Goal: Information Seeking & Learning: Learn about a topic

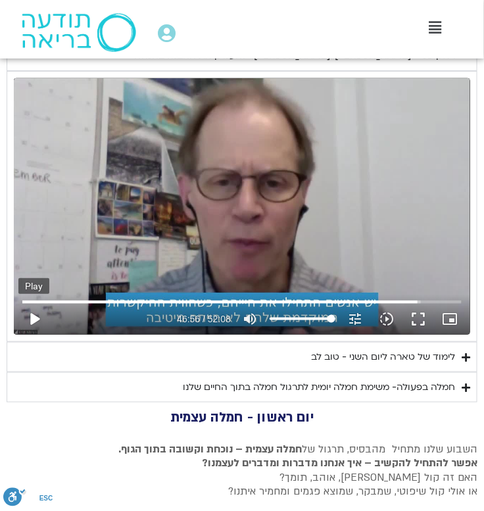
click at [37, 331] on button "play_arrow" at bounding box center [34, 319] width 32 height 32
type input "1071.88"
type input "2816.932931"
type input "1071.88"
type input "2816.991933"
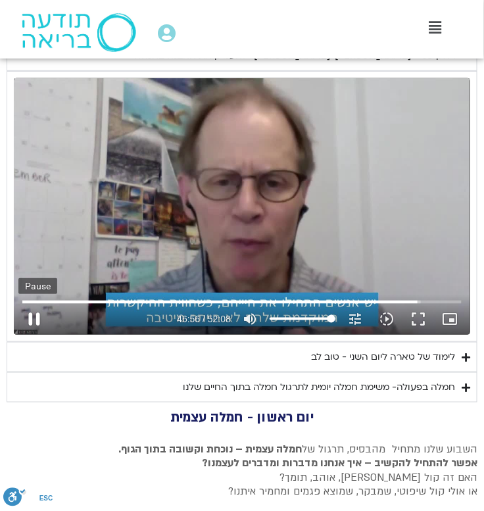
type input "1071.88"
type input "2817.117892"
type input "1071.88"
type input "2817.244251"
type input "1071.88"
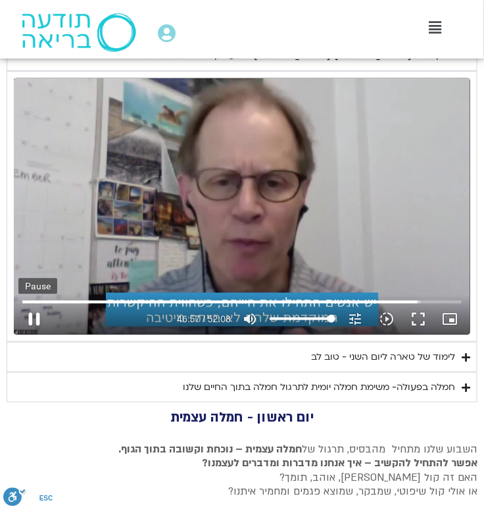
type input "2817.370704"
type input "1071.88"
type input "2817.495951"
type input "1071.88"
type input "2817.621446"
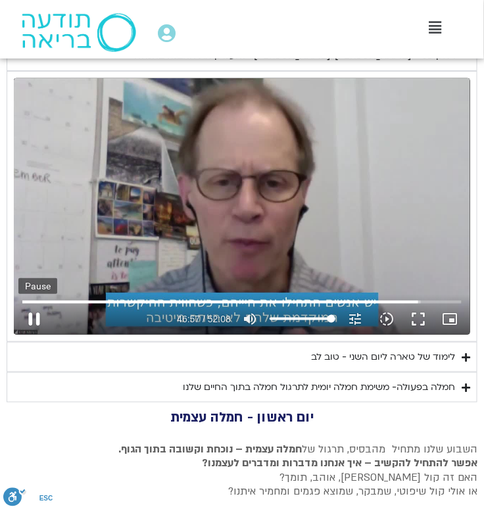
type input "1071.88"
type input "2817.747714"
type input "1071.88"
type input "2817.97299"
type input "1071.88"
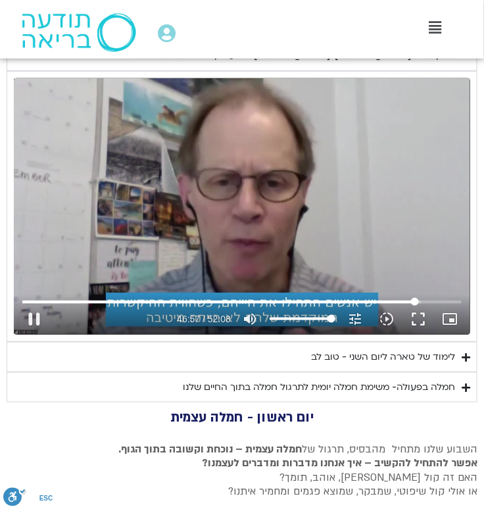
type input "2818.128628"
type input "1071.88"
type input "2818.269428"
type input "1071.88"
type input "2818.40208"
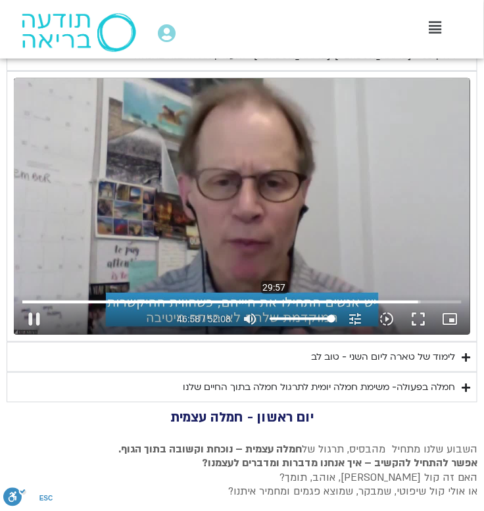
type input "1071.88"
type input "2818.519884"
type input "1071.88"
type input "2818.541886"
type input "1071.88"
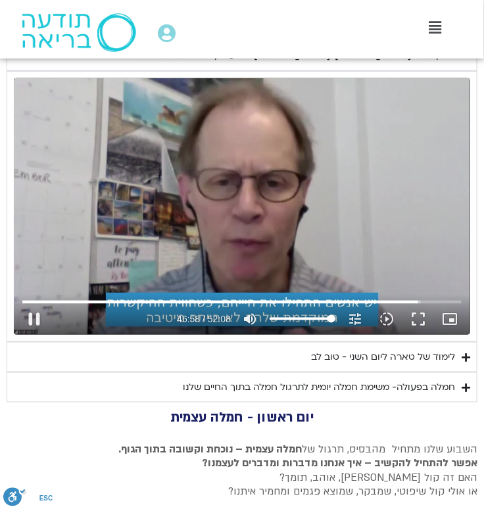
type input "2818.667091"
type input "1071.88"
type input "2818.90359"
type input "1071.88"
type input "2819.036461"
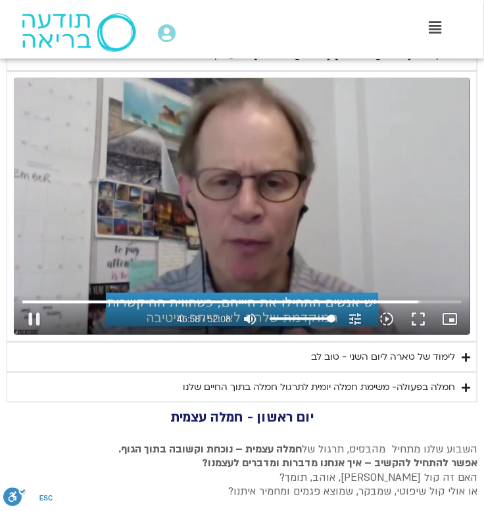
type input "1071.88"
type input "2819.118686"
type input "1071.88"
type input "2819.252774"
type input "1071.88"
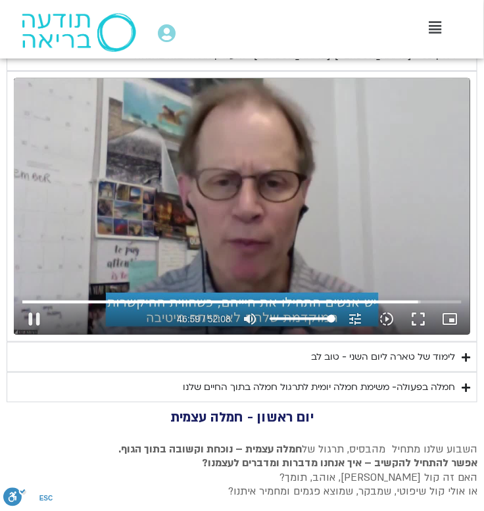
click at [318, 224] on div "Skip Ad 29:57 pause 46:59 / 52:08 volume_up Mute tune Resolution Auto 720p slow…" at bounding box center [242, 206] width 456 height 256
type input "2819.391875"
type input "1071.88"
click at [34, 335] on button "play_arrow" at bounding box center [34, 319] width 32 height 32
type input "2819.391918"
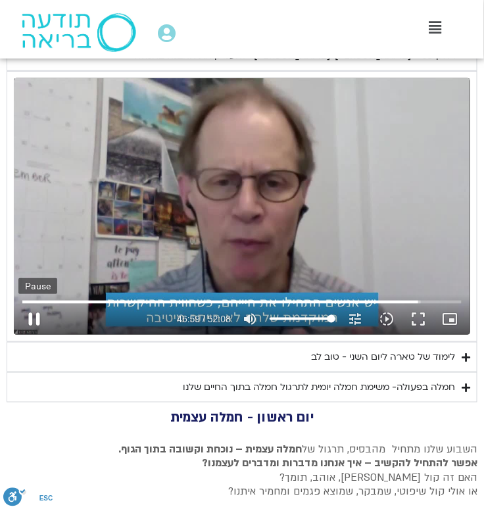
type input "1071.88"
type input "2819.492572"
type input "1071.88"
type input "2819.618073"
type input "1071.88"
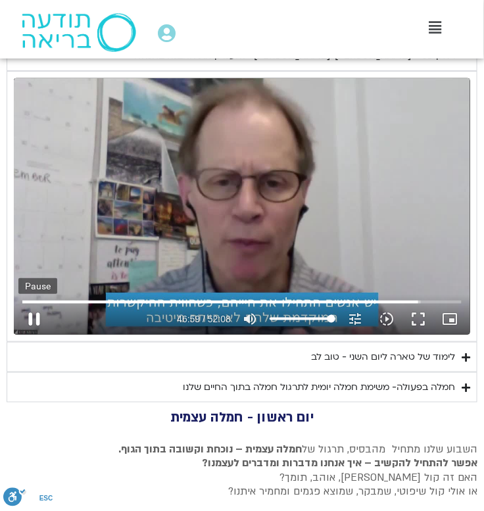
type input "2819.744397"
type input "1071.88"
type input "2819.984331"
type input "1071.88"
type input "2819.99921"
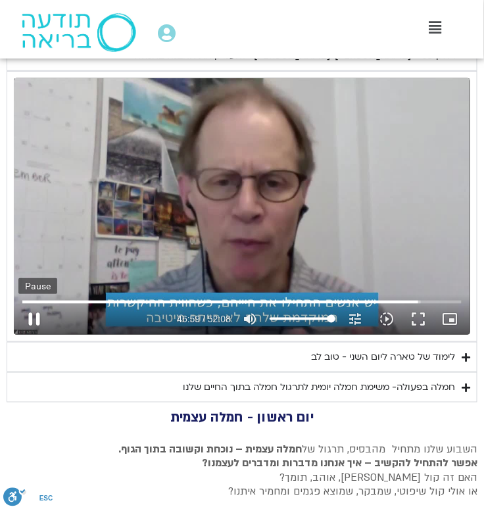
type input "1071.88"
type input "2820.124925"
type input "1071.88"
type input "2820.250873"
type input "1071.88"
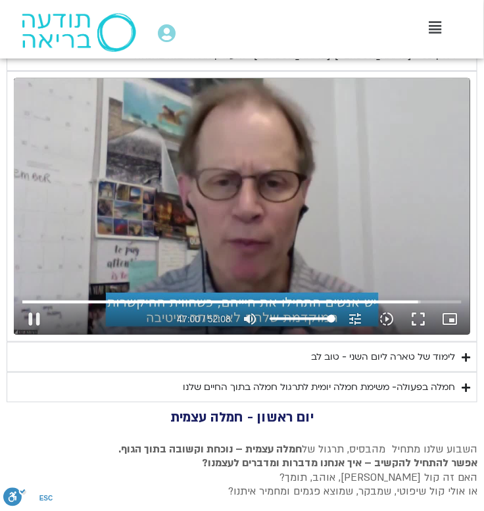
type input "2820.490408"
type input "1071.88"
type input "2820.634718"
type input "1071.88"
type input "2820.764758"
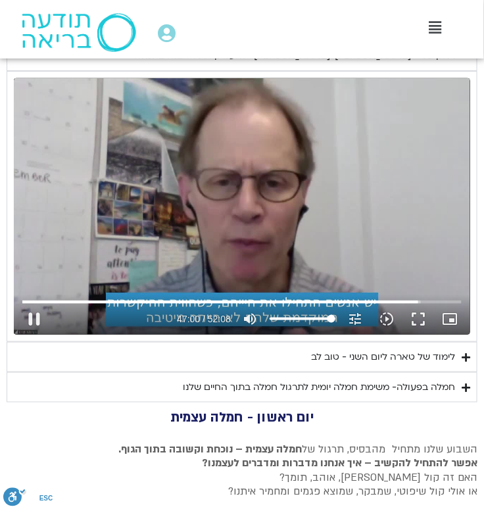
type input "1071.88"
type input "2820.897187"
type input "1071.88"
type input "2821.01383"
type input "1071.88"
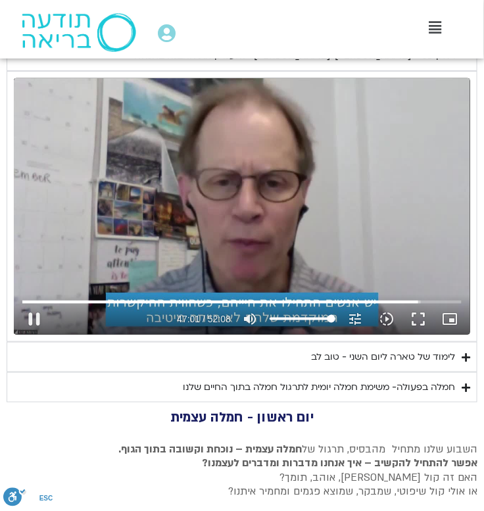
type input "2821.196667"
type input "1071.88"
type input "2821.345774"
type input "1071.88"
type input "2821.478539"
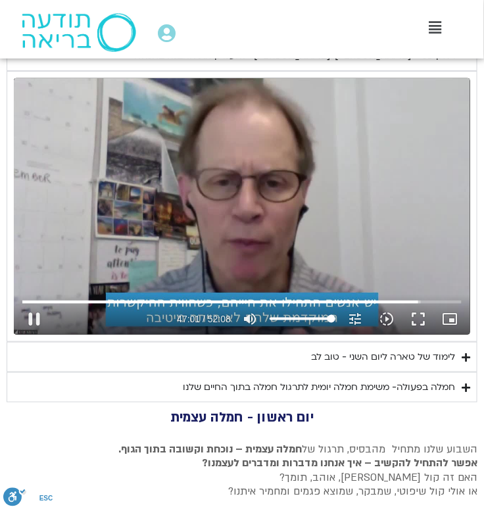
type input "1071.88"
type input "2821.563428"
type input "1071.88"
type input "2821.619678"
type input "1071.88"
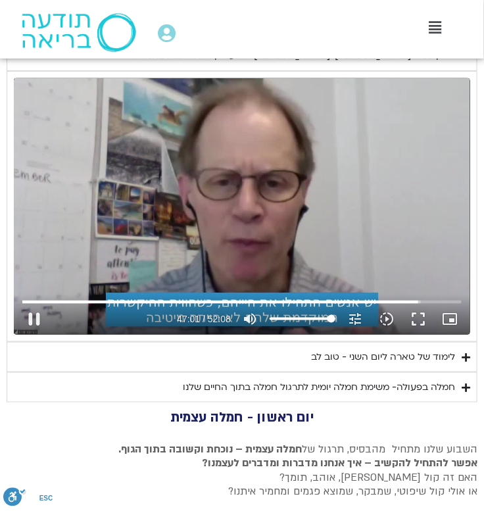
type input "2821.746708"
type input "1071.88"
type input "2821.996805"
type input "1071.88"
type input "2822.128873"
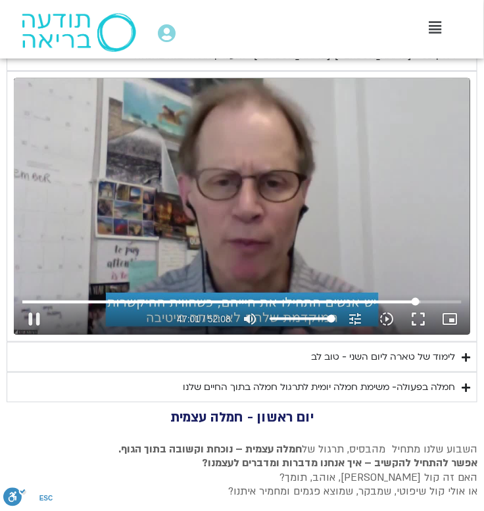
type input "1071.88"
type input "2822.260678"
type input "1071.88"
type input "2822.361966"
type input "1071.88"
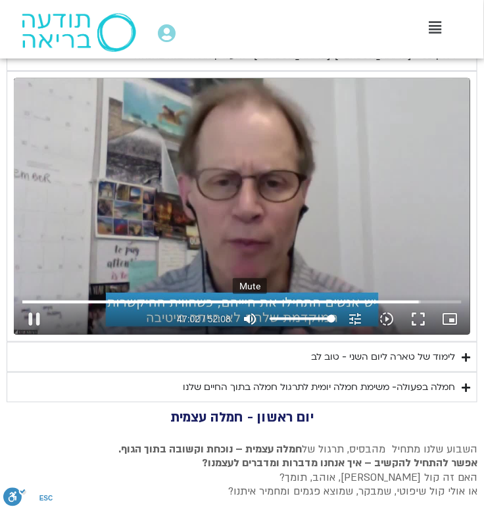
type input "2822.410864"
type input "1071.88"
type input "2822.536608"
type input "1071.88"
type input "2822.664377"
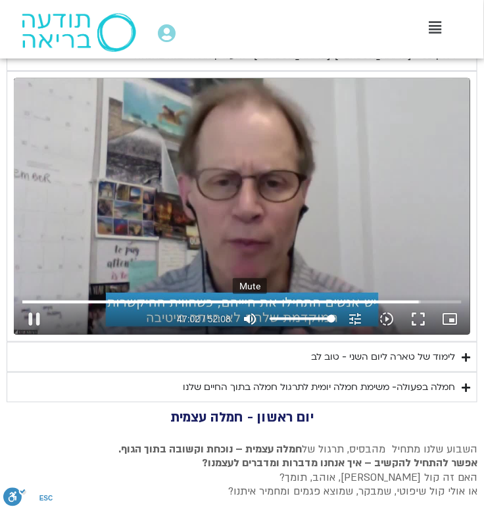
type input "1071.88"
type input "2822.790225"
type input "1071.88"
type input "2822.91631"
type input "1071.88"
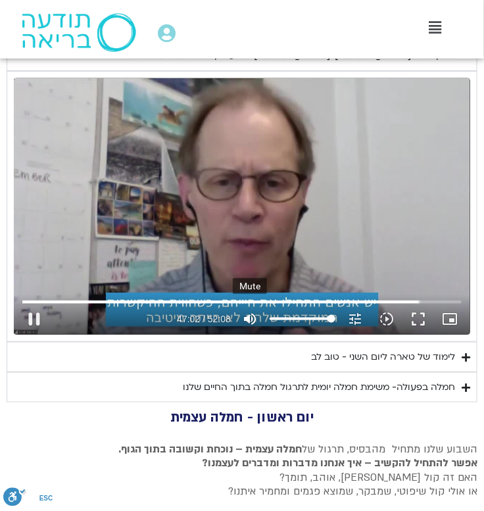
type input "2823.14516"
type input "1071.88"
type input "2823.27843"
type input "1071.88"
type input "2823.347013"
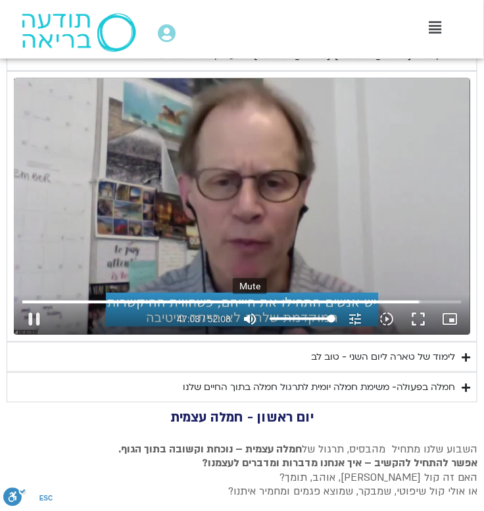
type input "1071.88"
type input "2823.431084"
type input "1071.88"
type input "2823.556813"
type input "1071.88"
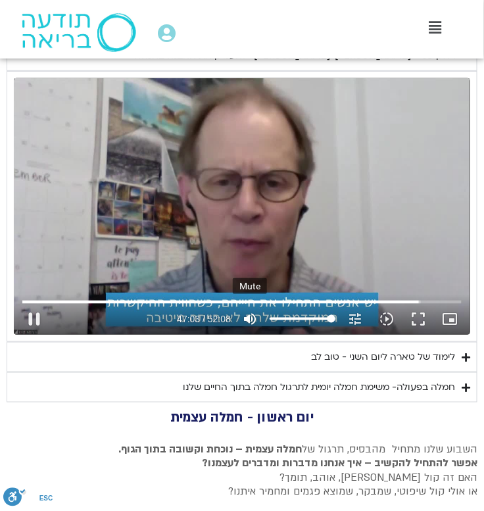
type input "2823.682371"
type input "1071.88"
type input "2823.80921"
type input "1071.88"
type input "2823.935334"
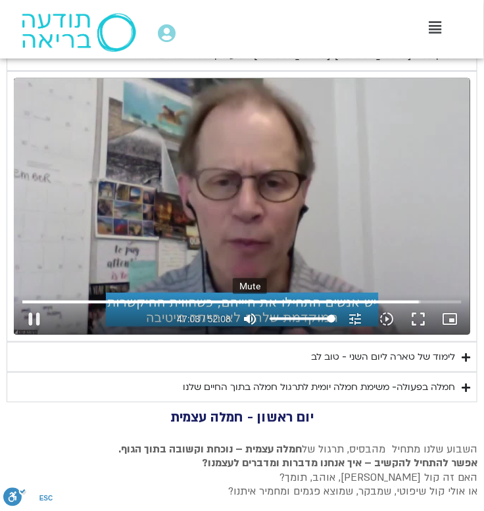
type input "1071.88"
type input "2824.095177"
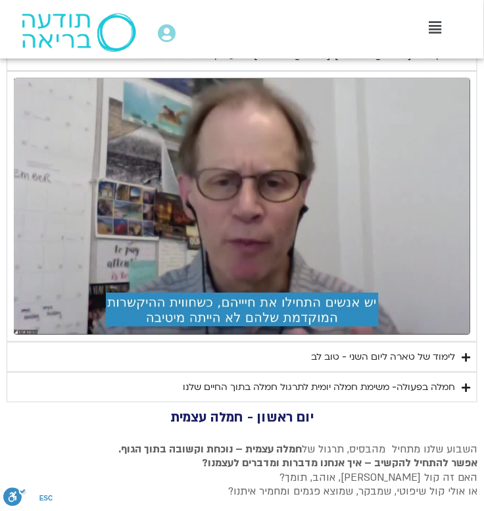
type input "1071.88"
type input "2827.724038"
type input "1071.88"
type input "2827.857565"
type input "1071.88"
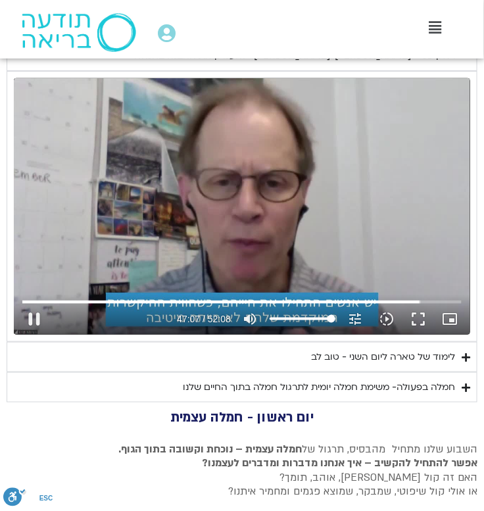
type input "2827.992355"
type input "1071.88"
type input "2828.125283"
type input "1071.88"
type input "2828.258509"
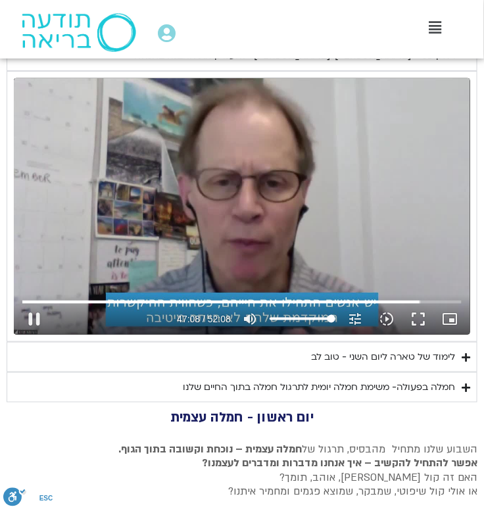
type input "1071.88"
type input "2828.392719"
type input "1071.88"
type input "2828.524212"
type input "1071.88"
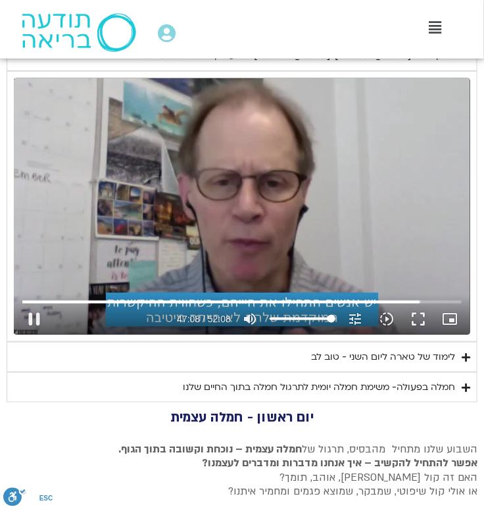
type input "2828.649804"
type input "1071.88"
type input "2828.807875"
type input "1071.88"
type input "2828.84037"
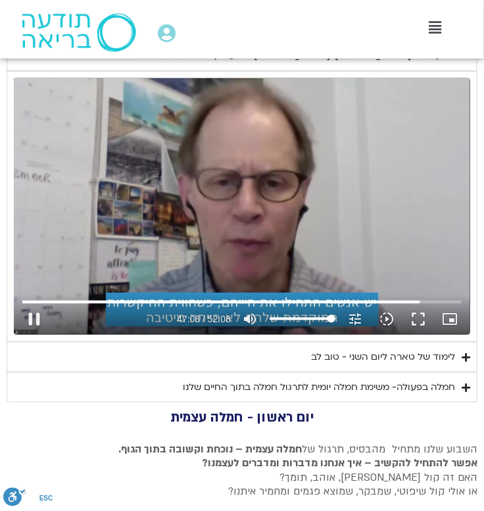
type input "1071.88"
type input "2828.955472"
type input "1071.88"
type input "2829.189146"
type input "1071.88"
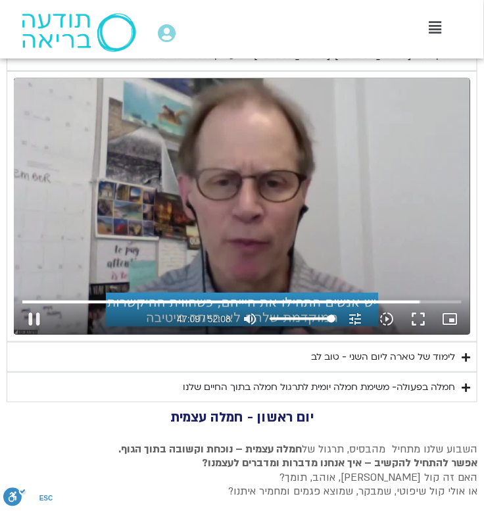
type input "2829.256272"
type input "1071.88"
type input "2829.341665"
type input "1071.88"
type input "2829.560398"
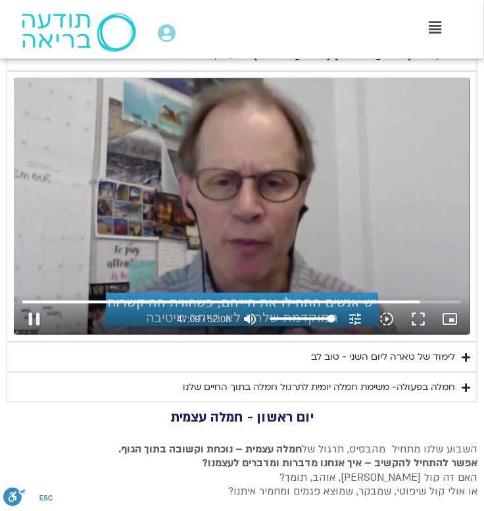
type input "1071.88"
type input "2829.673957"
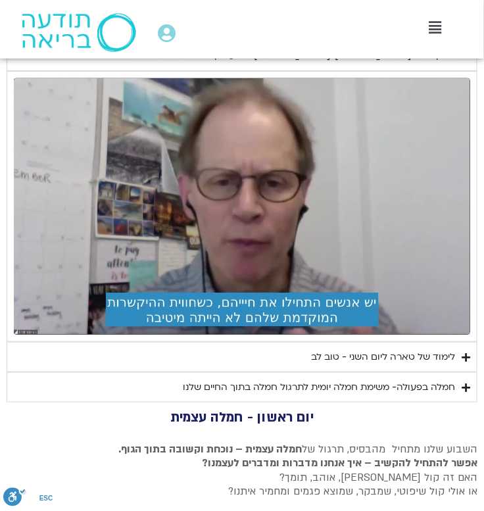
type input "1071.88"
type input "2830.209462"
type input "1071.88"
type input "2830.306749"
type input "1071.88"
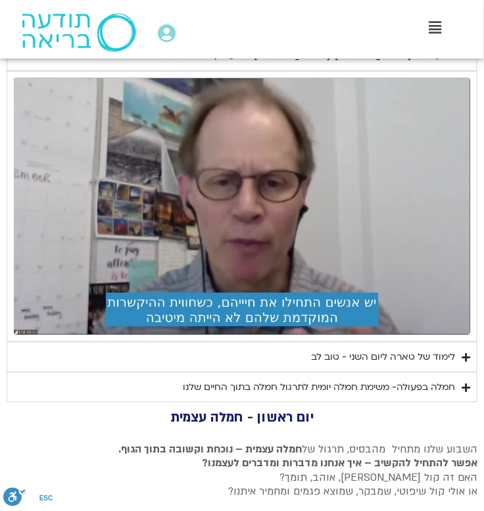
type input "2830.377235"
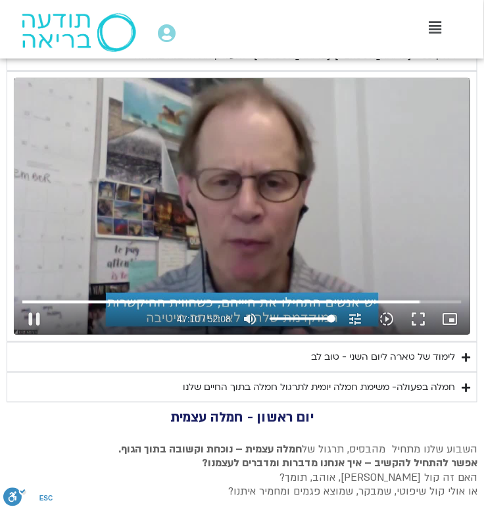
type input "1071.88"
type input "2830.503078"
type input "1071.88"
type input "2830.629321"
type input "1071.88"
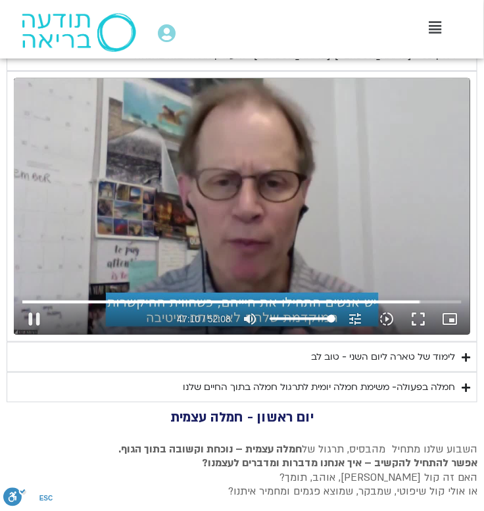
type input "2830.75866"
type input "1071.88"
type input "2830.884078"
type input "1071.88"
type input "2831.105264"
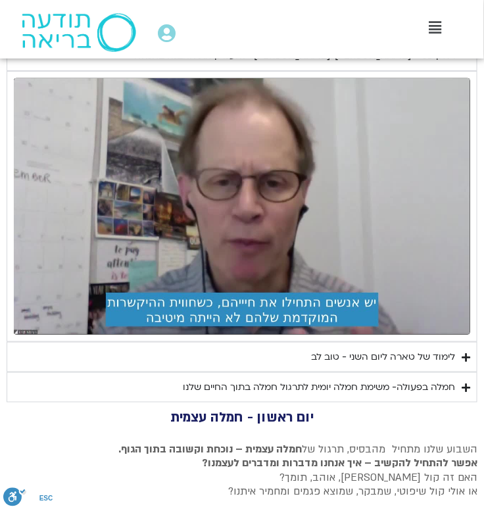
type input "1071.88"
type input "2831.756055"
type input "1071.88"
type input "2831.891653"
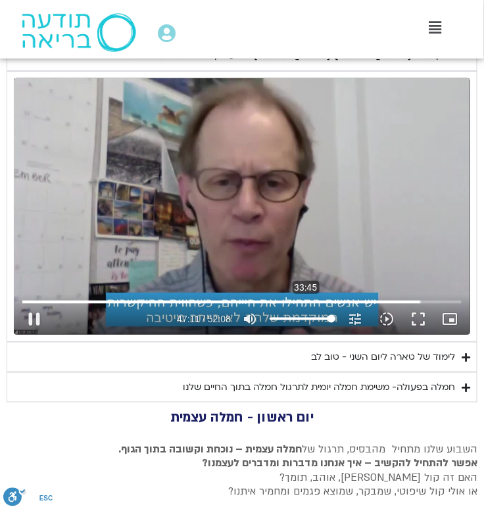
type input "1071.88"
type input "2832.023903"
type input "1071.88"
type input "2832.15563"
type input "1071.88"
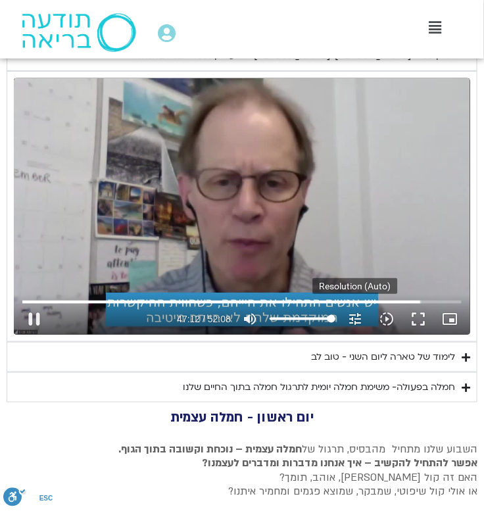
type input "2832.195353"
type input "1071.88"
type input "2832.405935"
type input "1071.88"
type input "2832.538951"
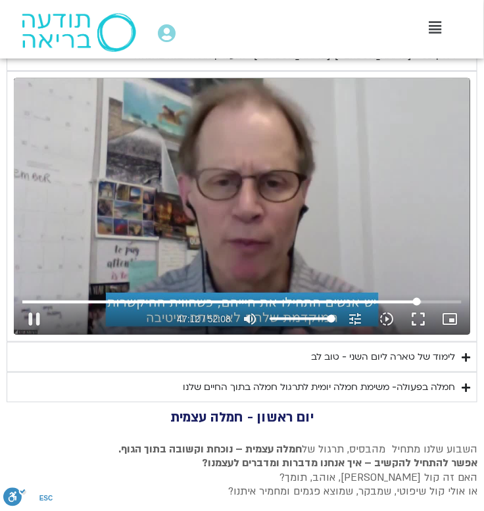
type input "1071.88"
type input "2832.671608"
type input "1071.88"
type input "2832.804145"
type input "1071.88"
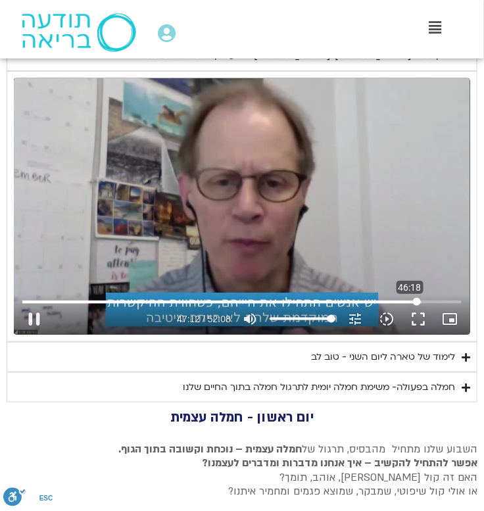
type input "2832.925217"
type input "1071.88"
type input "2833.087741"
type input "1071.88"
type input "2833.205403"
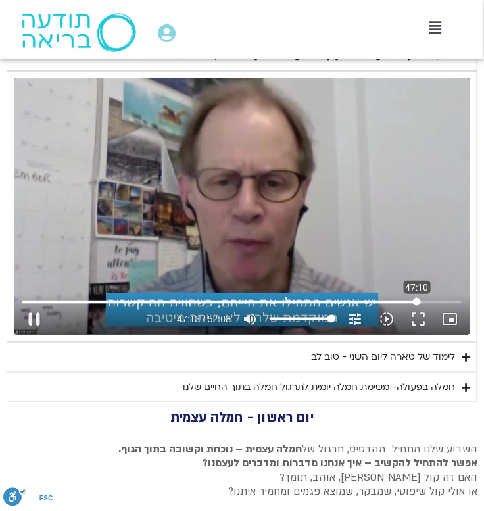
type input "1071.88"
type input "2833.260982"
type input "1071.88"
type input "2811.090444894"
type input "1071.88"
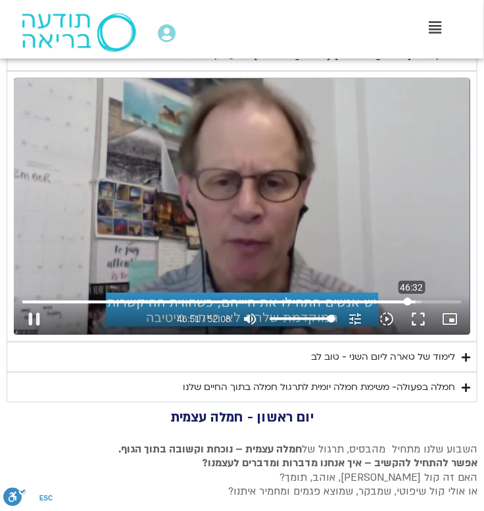
type input "2760.31147225066"
type input "1071.88"
type input "2677.67008930034"
type input "1071.88"
type input "2624.38006855925"
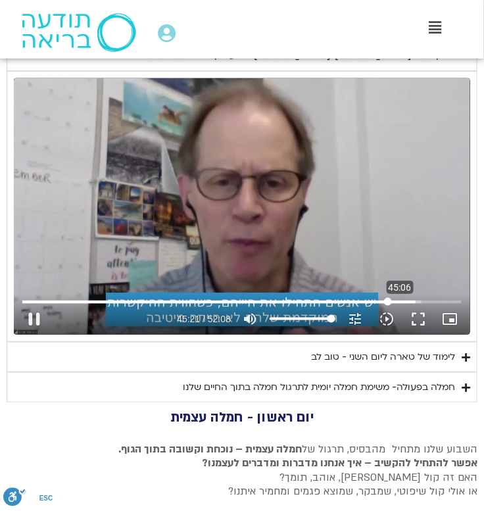
type input "1071.88"
type input "2602.00383995488"
type input "1071.88"
type input "2596.20052879564"
drag, startPoint x: 418, startPoint y: 315, endPoint x: 384, endPoint y: 316, distance: 33.6
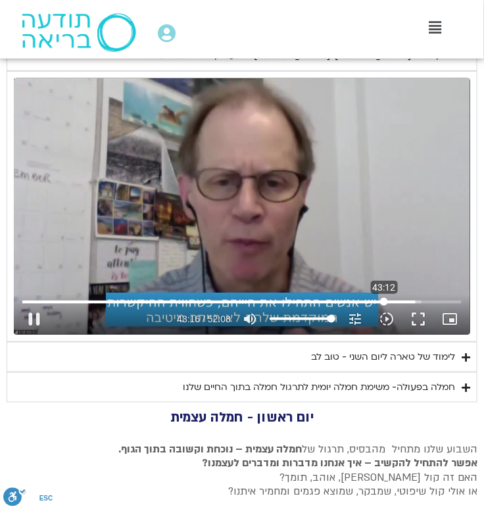
click at [384, 306] on input "Seek" at bounding box center [241, 302] width 439 height 8
click at [218, 206] on div "Skip Ad 18:50 pause 51:58 / 52:08 volume_up Mute tune Resolution Auto 720p slow…" at bounding box center [242, 206] width 456 height 256
click at [214, 260] on div "Skip Ad 18:50 play_arrow 51:58 / 52:08 volume_up Mute tune Resolution Auto 720p…" at bounding box center [242, 206] width 456 height 256
click at [126, 252] on div "Skip Ad 4:52 replay 52:08 / 52:08 volume_up Mute tune Resolution Auto 720p slow…" at bounding box center [242, 206] width 456 height 256
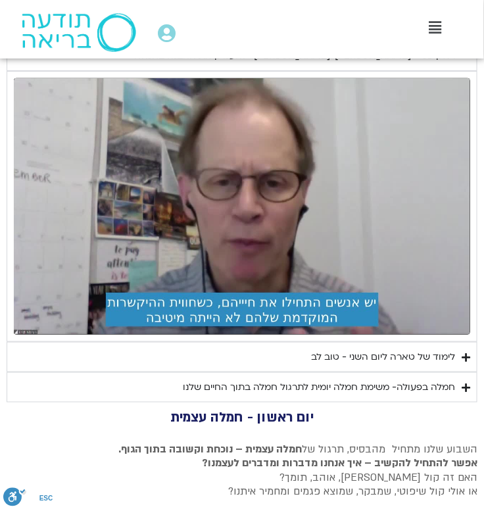
click at [466, 362] on icon "Accordion. Open links with Enter or Space, close with Escape, and navigate with…" at bounding box center [466, 357] width 9 height 10
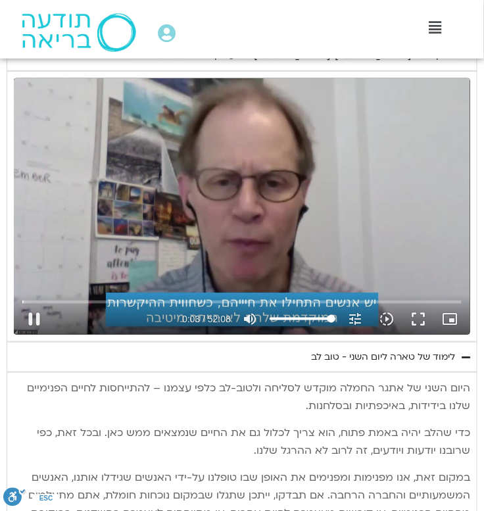
click at [208, 278] on div "Skip Ad 50:06 pause 0:03 / 52:08 volume_up Mute tune Resolution Auto 720p slow_…" at bounding box center [242, 206] width 456 height 256
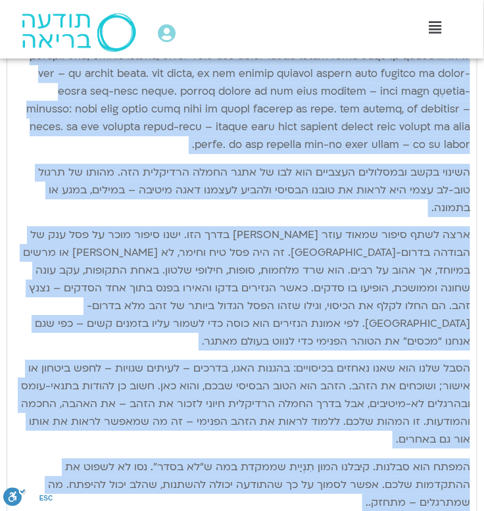
scroll to position [1708, 0]
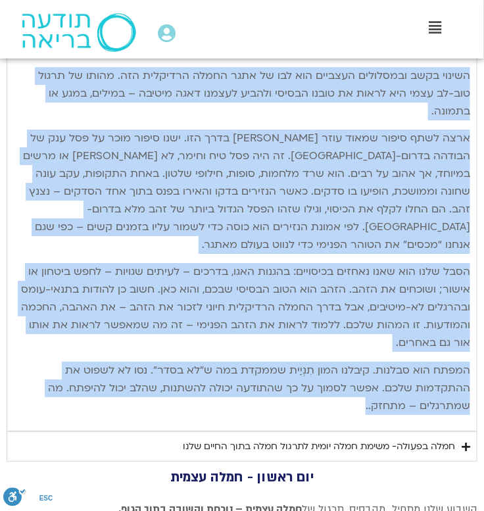
drag, startPoint x: 466, startPoint y: 257, endPoint x: 145, endPoint y: 395, distance: 348.5
click at [145, 395] on div "היום השני של אתגר החמלה מוקדש לסליחה ולטוב-לב כלפי עצמנו – להתייחסות לחיים הפני…" at bounding box center [242, 66] width 456 height 715
copy div "lor ipsu do sita conse adipi elitse doeiu-te inci utlab – etdolorem aliqu enima…"
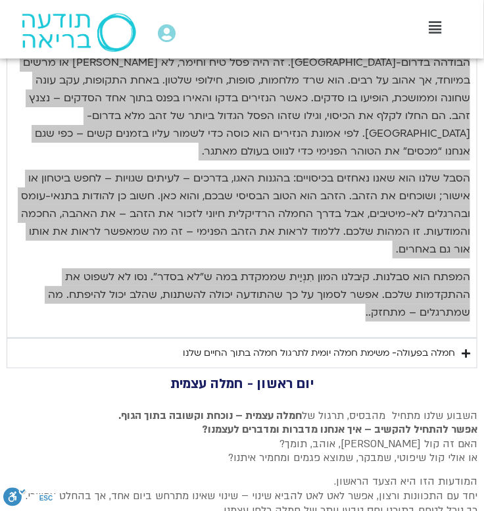
scroll to position [1803, 0]
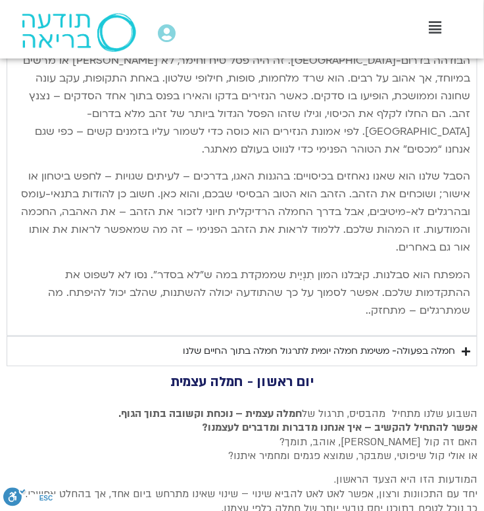
click at [466, 347] on icon "Accordion. Open links with Enter or Space, close with Escape, and navigate with…" at bounding box center [466, 352] width 9 height 10
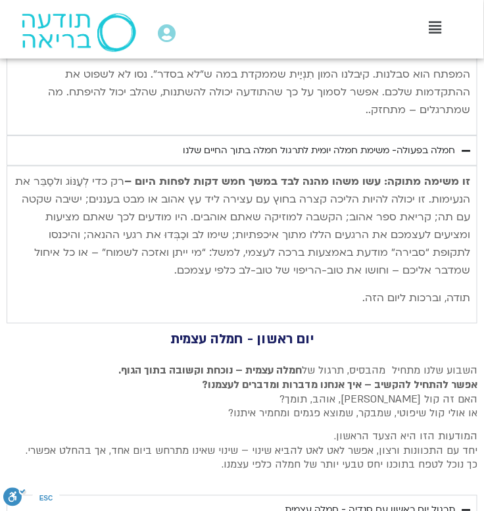
scroll to position [2014, 0]
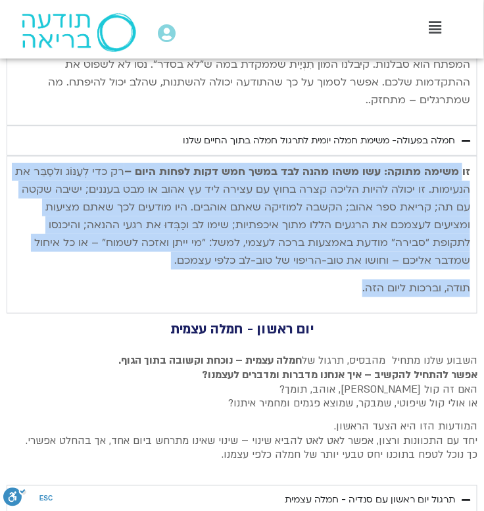
drag, startPoint x: 464, startPoint y: 149, endPoint x: 216, endPoint y: 266, distance: 274.2
click at [216, 266] on div "זו משימה מתוקה: עשו משהו מהנה לבד במשך חמש דקות לפחות היום – רק כדי לְעַנּוֹג ו…" at bounding box center [242, 229] width 456 height 133
copy div "משימה מתוקה: עשו משהו מהנה לבד במשך חמש דקות לפחות היום – רק כדי לְעַנּוֹג ולסַ…"
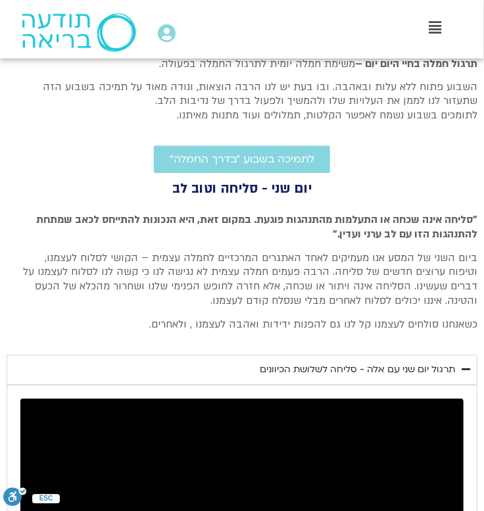
scroll to position [419, 0]
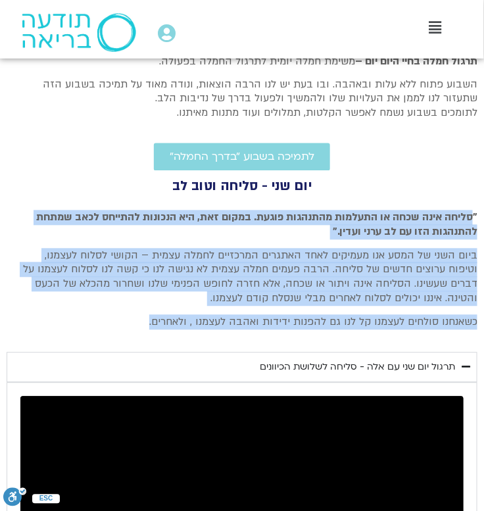
drag, startPoint x: 470, startPoint y: 222, endPoint x: 78, endPoint y: 350, distance: 413.0
click at [78, 339] on div ""סליחה אינה שכחה או התעלמות מהתנהגות פוגעת. במקום זאת, היא הנכונות להתייחס לכאב…" at bounding box center [242, 272] width 471 height 133
copy div "סליחה אינה שכחה או התעלמות מהתנהגות פוגעת. במקום זאת, היא הנכונות להתייחס לכאב …"
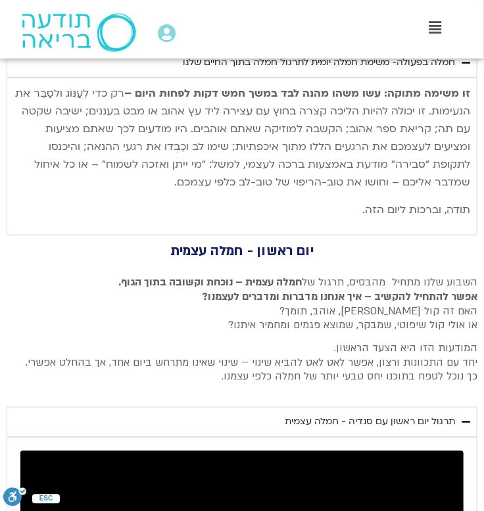
scroll to position [2102, 0]
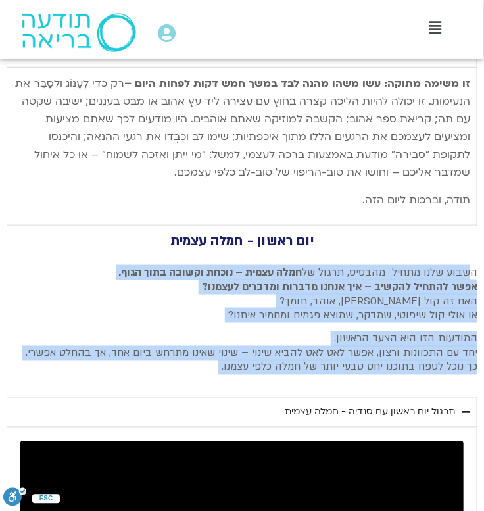
drag, startPoint x: 472, startPoint y: 246, endPoint x: 102, endPoint y: 369, distance: 390.1
click at [102, 369] on div "יום ראשון - חמלה עצמית השבוע שלנו מתחיל מהבסיס, תרגול של חמלה עצמית – נוכחת וקש…" at bounding box center [242, 520] width 484 height 550
copy div "שבוע שלנו מתחיל מהבסיס, תרגול של חמלה עצמית – נוכחת וקשובה בתוך הגוף. אפשר להתח…"
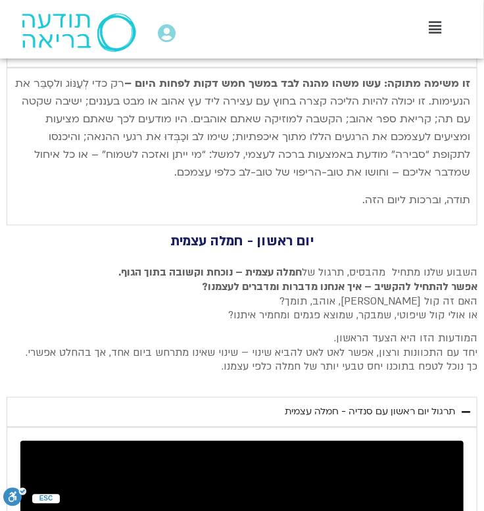
click at [96, 344] on p "המודעות הזו היא הצעד הראשון. יחד עם התכוונות ורצון, אפשר לאט לאט להביא שינוי – …" at bounding box center [246, 353] width 461 height 43
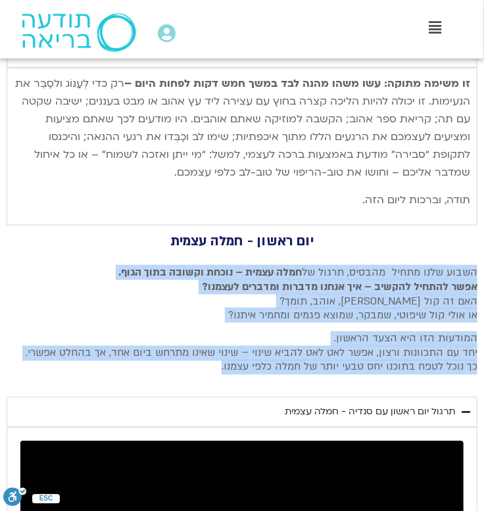
drag, startPoint x: 90, startPoint y: 347, endPoint x: 416, endPoint y: 237, distance: 344.0
click at [416, 260] on div "השבוע שלנו מתחיל מהבסיס, תרגול של חמלה עצמית – נוכחת וקשובה בתוך הגוף. אפשר להת…" at bounding box center [242, 322] width 471 height 124
copy div "השבוע שלנו מתחיל מהבסיס, תרגול של חמלה עצמית – נוכחת וקשובה בתוך הגוף. אפשר להת…"
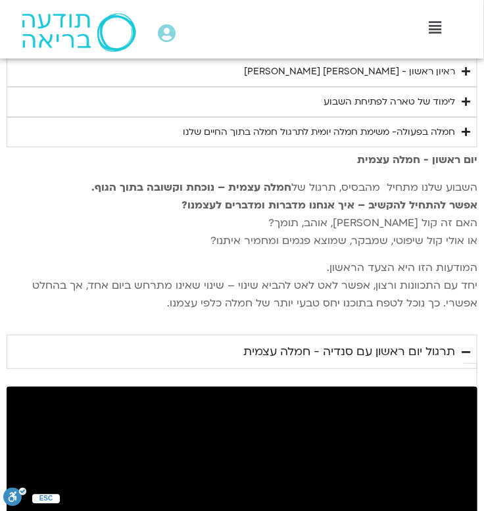
scroll to position [2754, 0]
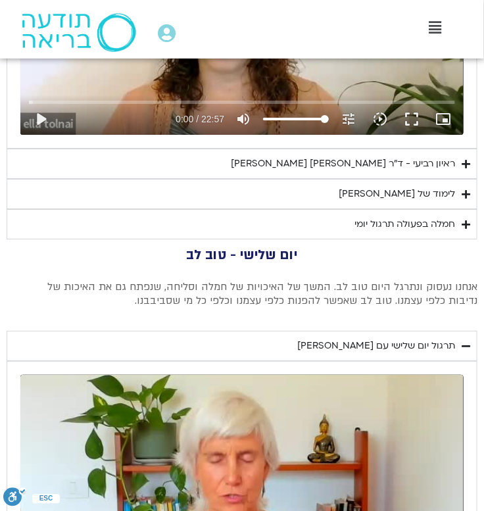
scroll to position [788, 0]
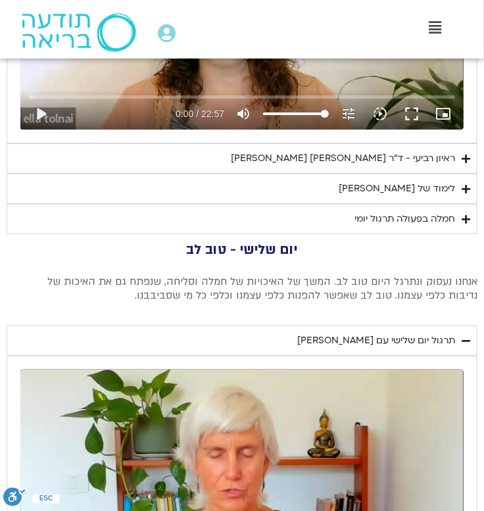
click at [438, 279] on p "אנחנו נעסוק ונתרגל היום טוב לב. המשך של האיכויות של חמלה וסליחה, שנפתח גם את הא…" at bounding box center [246, 289] width 461 height 28
drag, startPoint x: 472, startPoint y: 277, endPoint x: 166, endPoint y: 292, distance: 306.2
click at [166, 292] on p "אנחנו נעסוק ונתרגל היום טוב לב. המשך של האיכויות של חמלה וסליחה, שנפתח גם את הא…" at bounding box center [246, 289] width 461 height 28
copy p "נחנו נעסוק ונתרגל היום טוב לב. המשך של האיכויות של חמלה וסליחה, שנפתח גם את האי…"
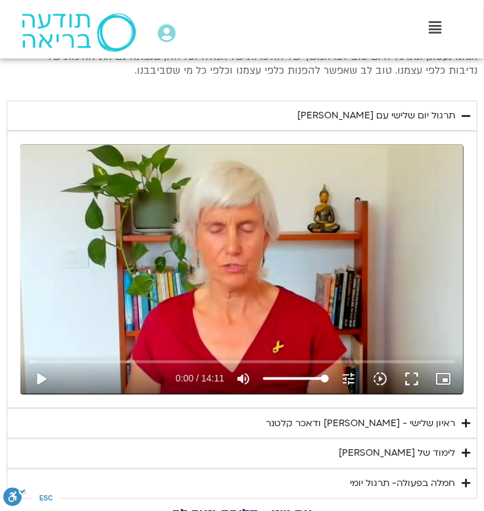
scroll to position [1029, 0]
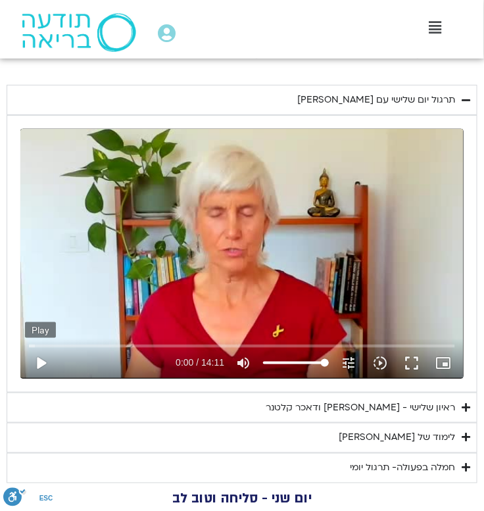
click at [40, 360] on button "play_arrow" at bounding box center [41, 363] width 32 height 32
click at [385, 316] on div "Skip Ad 13:01 pause 0:03 / 14:11 volume_up Mute tune Resolution Auto 240p slow_…" at bounding box center [241, 253] width 443 height 249
click at [379, 364] on icon "slow_motion_video" at bounding box center [380, 363] width 16 height 16
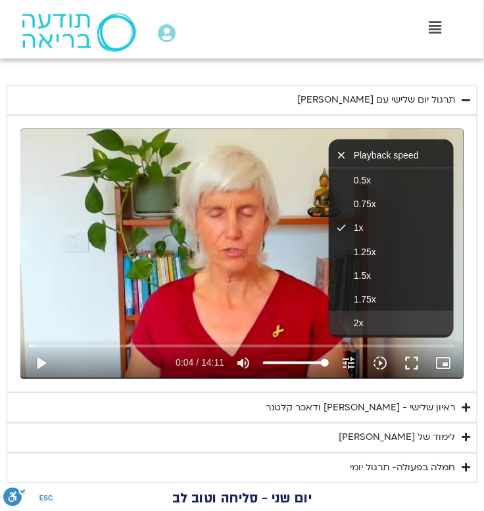
click at [372, 314] on button "2x" at bounding box center [391, 323] width 125 height 24
click at [40, 360] on button "play_arrow" at bounding box center [41, 363] width 32 height 32
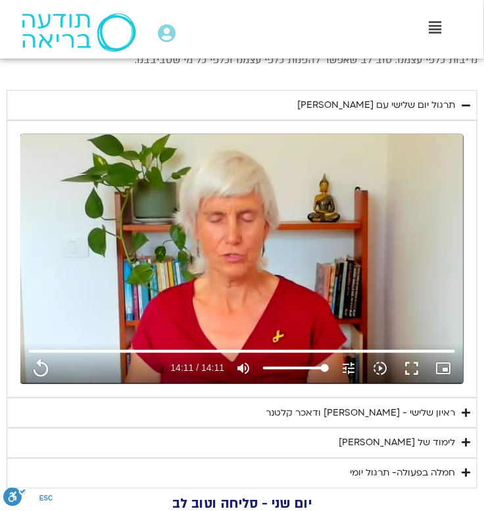
scroll to position [1023, 0]
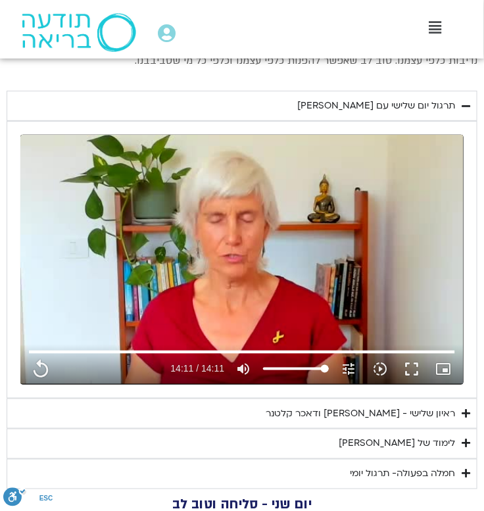
click at [468, 105] on icon "Accordion. Open links with Enter or Space, close with Escape, and navigate with…" at bounding box center [466, 106] width 9 height 10
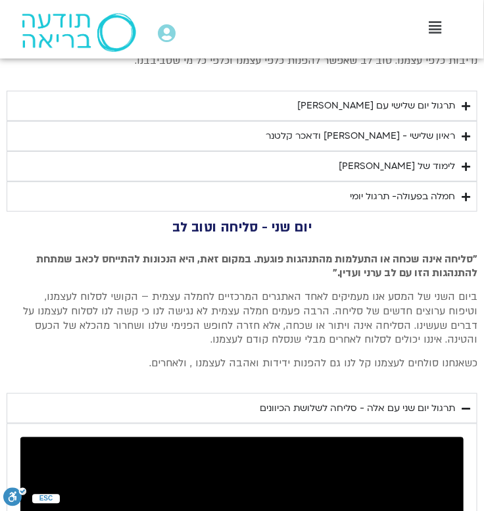
click at [467, 134] on icon "Accordion. Open links with Enter or Space, close with Escape, and navigate with…" at bounding box center [466, 137] width 9 height 10
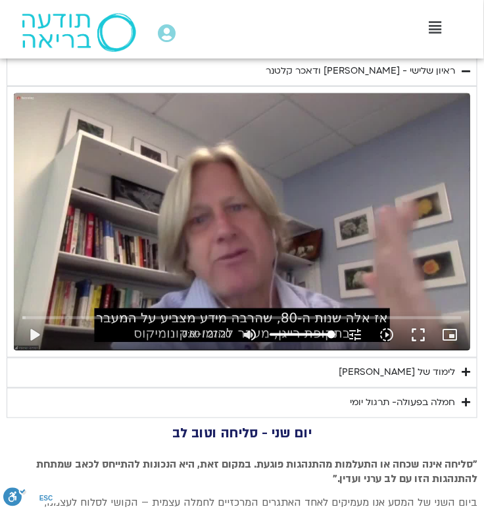
scroll to position [1091, 0]
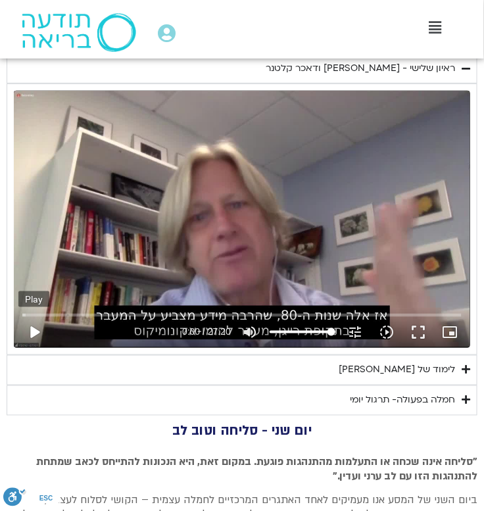
click at [34, 328] on button "play_arrow" at bounding box center [34, 332] width 32 height 32
type input "851.4"
type input "0.00412"
type input "851.4"
type input "0.086036"
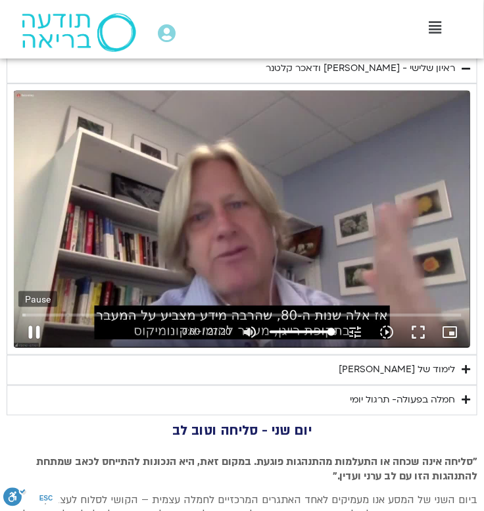
type input "851.4"
type input "0.215818"
type input "851.4"
type input "0.341275"
type input "851.4"
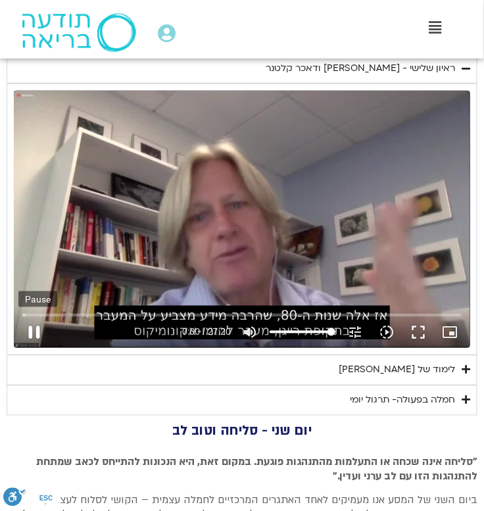
type input "0.467062"
type input "851.4"
type input "0.594242"
type input "851.4"
type input "0.720425"
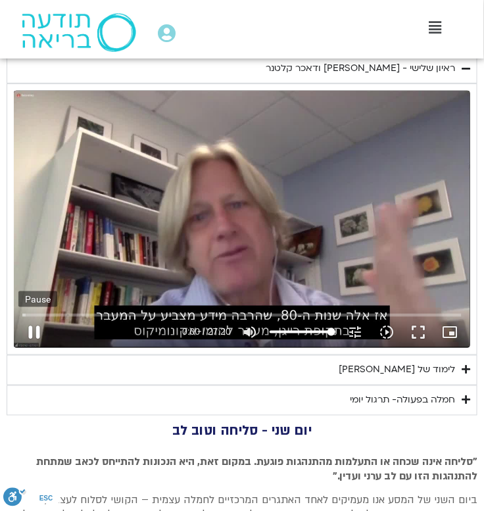
type input "851.4"
type input "0.848011"
type input "851.4"
type input "0.97344"
type input "851.4"
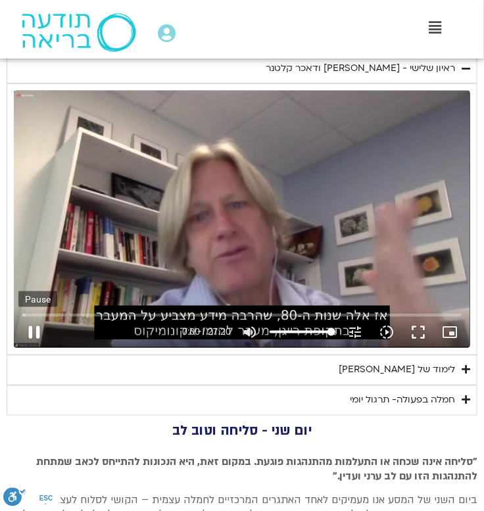
type input "1.102321"
type input "851.4"
type input "1.227867"
type input "851.4"
type input "1.354999"
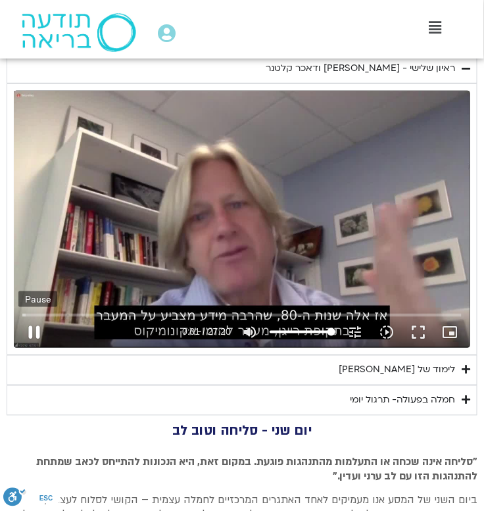
type input "851.4"
type input "1.48276"
type input "851.4"
type input "1.608322"
type input "851.4"
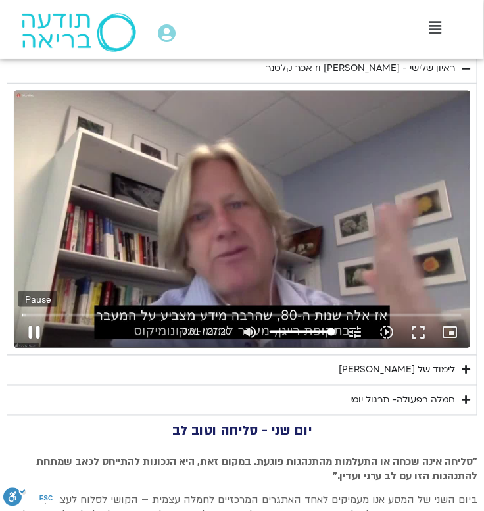
type input "1.734238"
type input "851.4"
type input "1.860149"
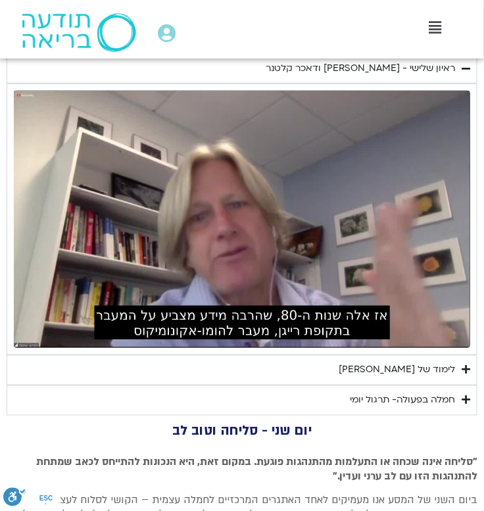
type input "851.4"
type input "4.189637"
type input "851.4"
type input "27.12986"
type input "851.4"
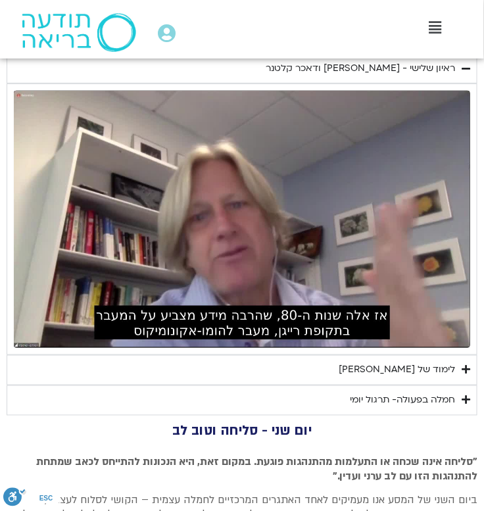
type input "27.37771"
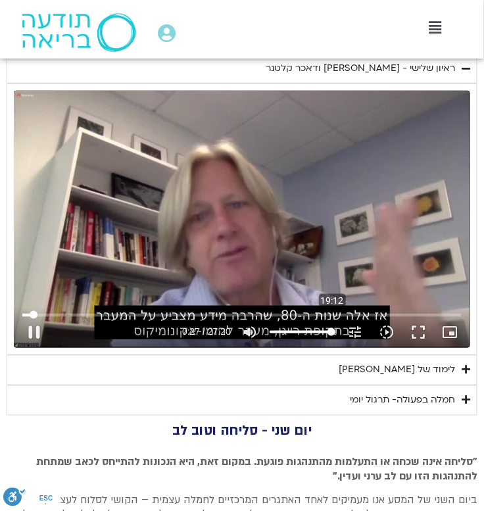
type input "851.4"
type input "27.484421"
type input "851.4"
type input "27.658861"
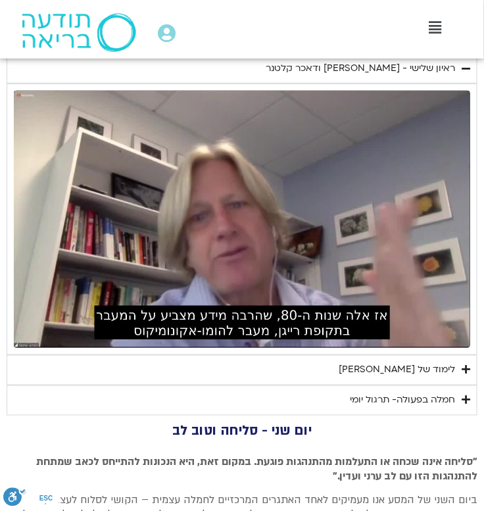
type input "851.4"
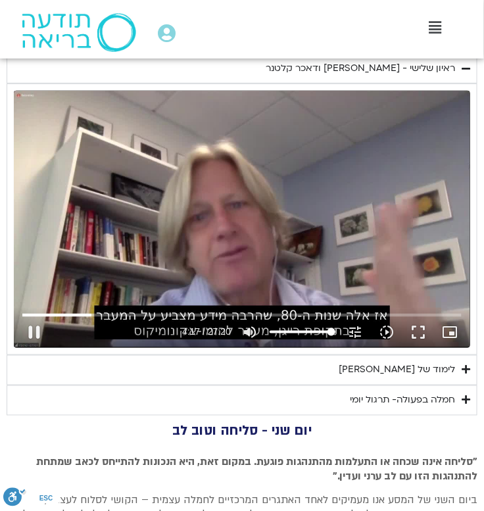
type input "257.867285"
type input "851.4"
type input "258.079056"
type input "851.4"
type input "258.225254"
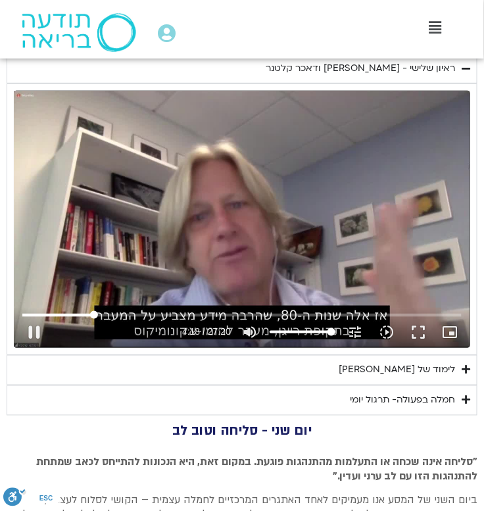
type input "851.4"
type input "258.480822"
type input "851.4"
type input "258.657029"
type input "851.4"
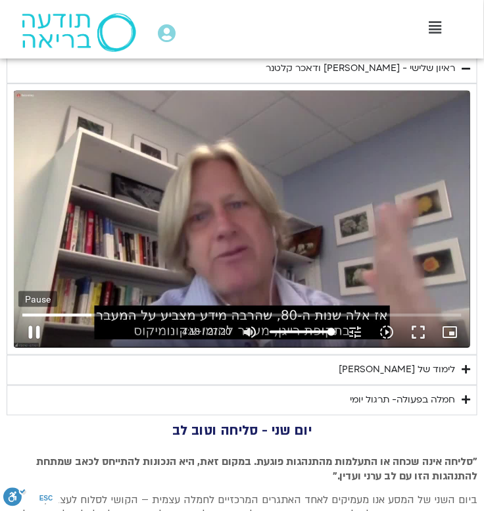
type input "258.801798"
type input "851.4"
type input "258.851224"
type input "851.4"
click at [37, 329] on button "pause" at bounding box center [34, 332] width 32 height 32
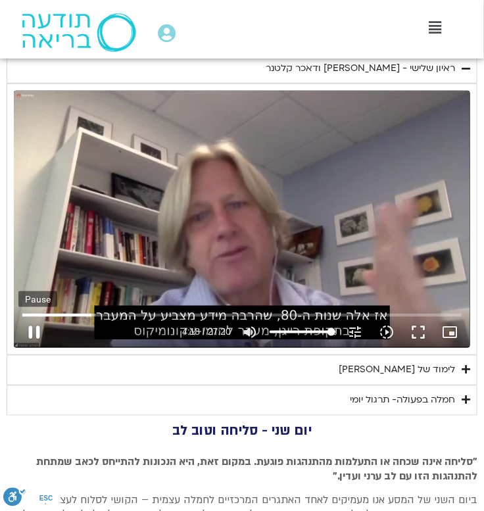
type input "259.057304"
click at [36, 331] on button "play_arrow" at bounding box center [34, 332] width 32 height 32
type input "851.4"
type input "259.057335"
type input "851.4"
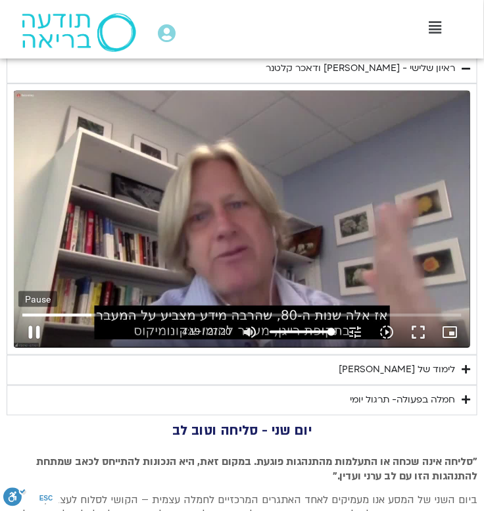
type input "259.068688"
type input "851.4"
type input "259.175618"
type input "851.4"
type input "259.301389"
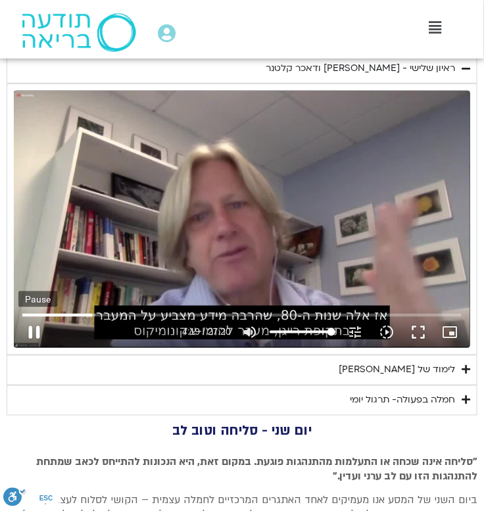
type input "851.4"
type input "259.428194"
type input "851.4"
type input "259.55568"
type input "851.4"
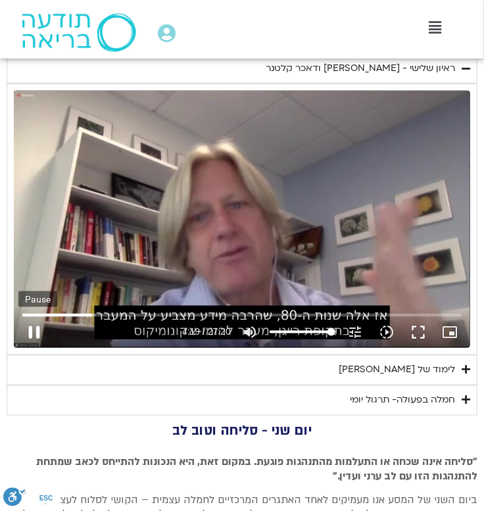
type input "259.682776"
type input "851.4"
type input "259.808612"
type input "851.4"
type input "259.936005"
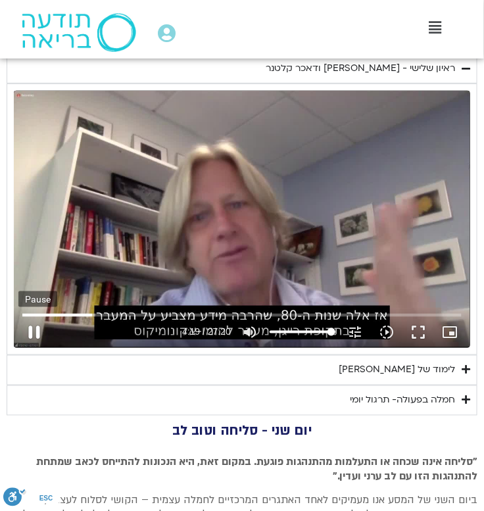
type input "851.4"
type input "260.061154"
type input "851.4"
type input "260.187767"
type input "851.4"
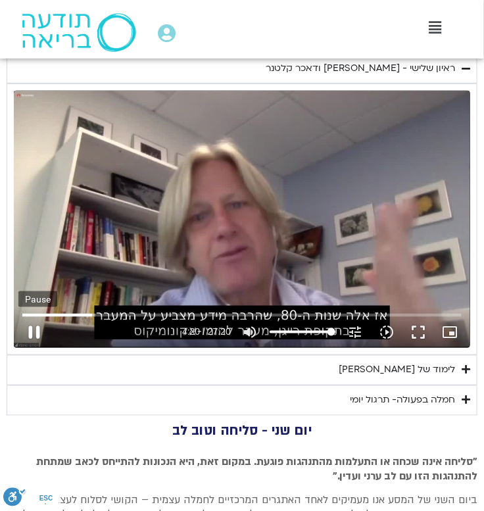
type input "260.314288"
type input "851.4"
type input "260.440464"
type input "851.4"
type input "260.565987"
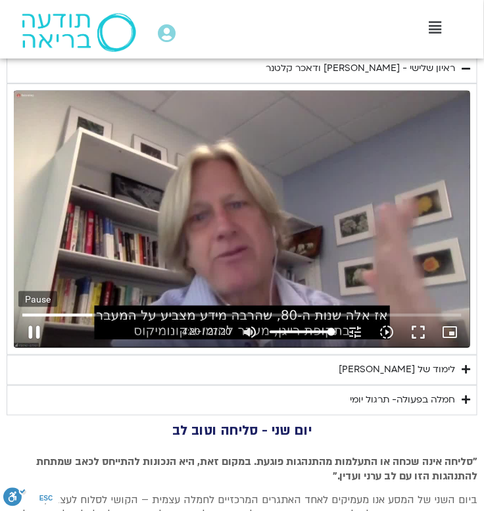
type input "851.4"
type input "260.691683"
type input "851.4"
type input "260.817208"
type input "851.4"
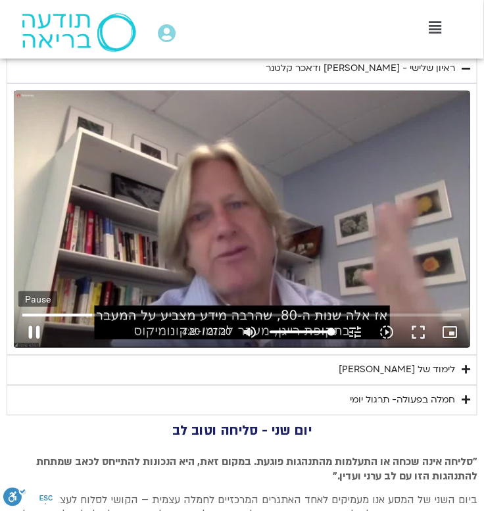
type input "260.942439"
type input "851.4"
type input "261.070714"
type input "851.4"
type input "261.196429"
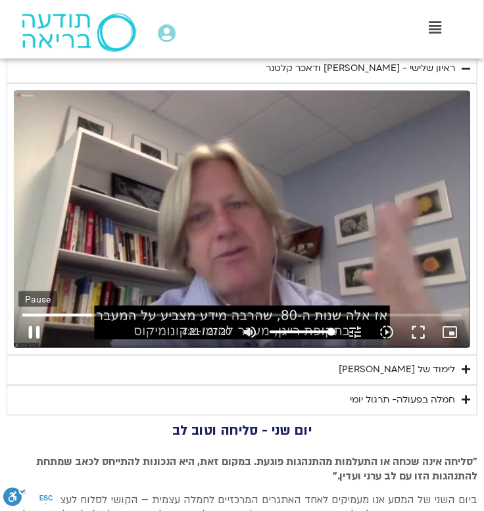
type input "851.4"
type input "261.32233"
type input "851.4"
type input "261.454556"
type input "851.4"
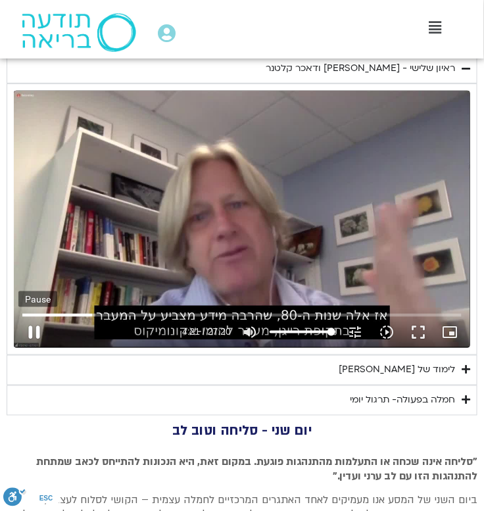
type input "261.581846"
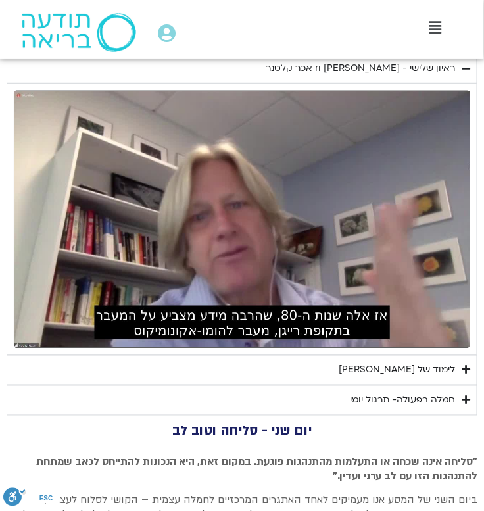
type input "851.4"
type input "275.439057"
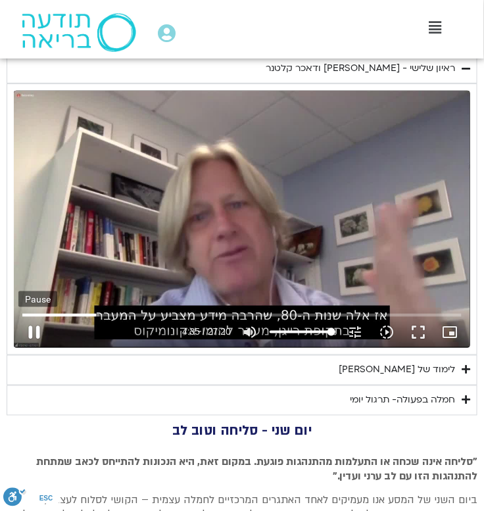
type input "851.4"
type input "275.523346"
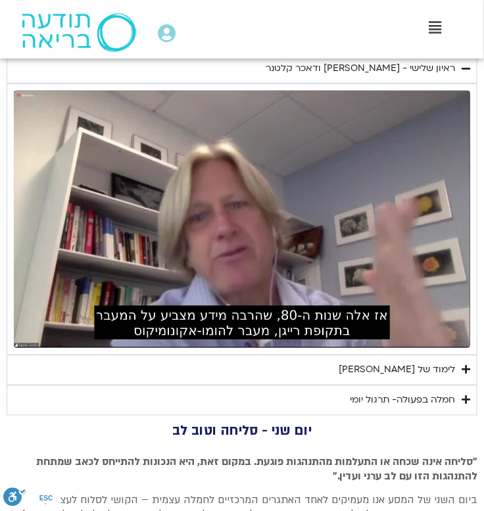
type input "851.4"
type input "710.330812"
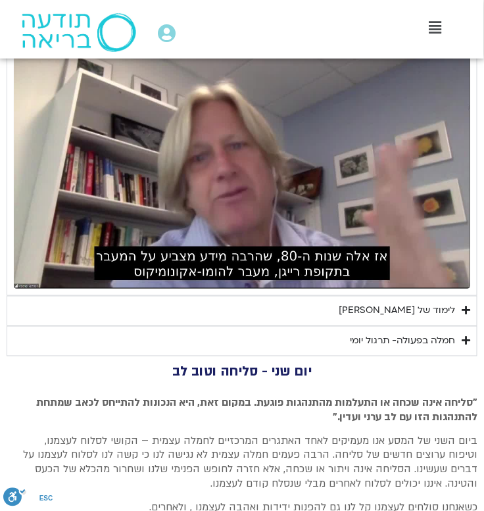
scroll to position [1158, 0]
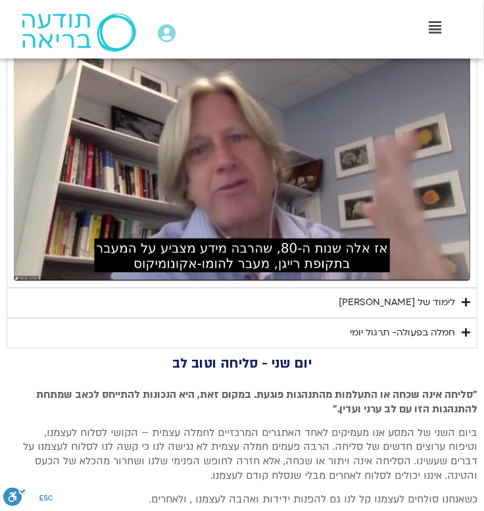
type input "851.4"
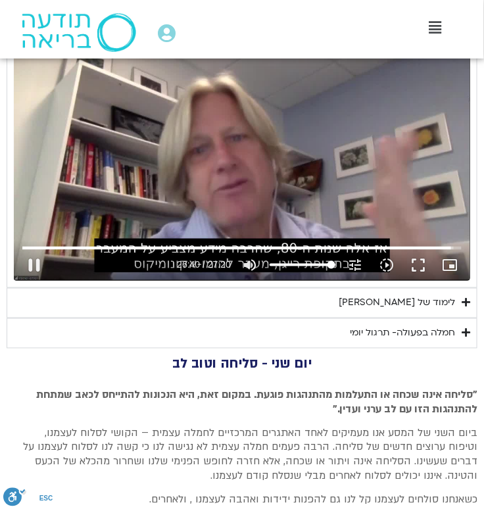
type input "1600.009203"
type input "851.4"
type input "1600.176153"
type input "851.4"
type input "1600.22276"
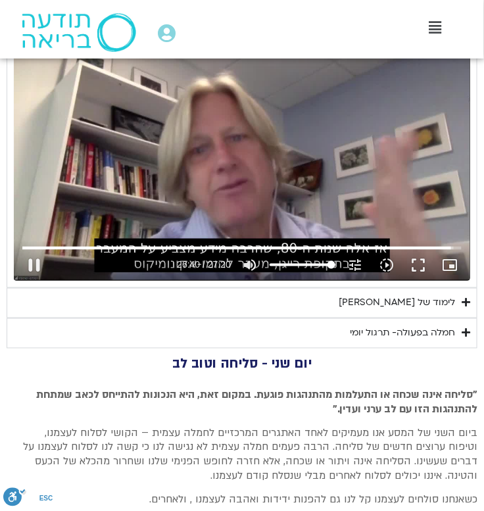
type input "851.4"
click at [291, 228] on div "Skip Ad 3:16 pause 26:40 / 27:20 volume_up Mute tune Resolution Auto 720p slow_…" at bounding box center [242, 152] width 456 height 256
type input "1600.37988"
click at [455, 299] on summary "לימוד של טארה" at bounding box center [242, 303] width 471 height 30
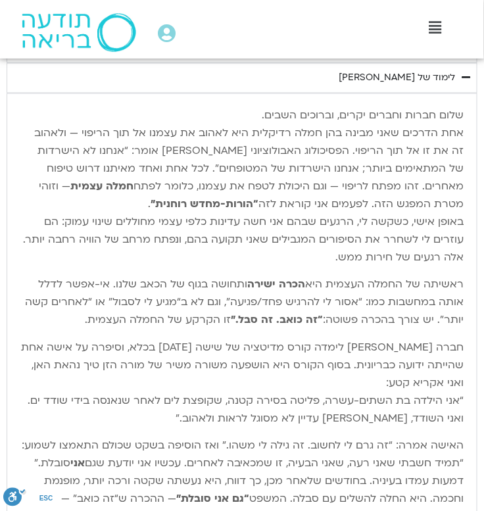
scroll to position [1468, 0]
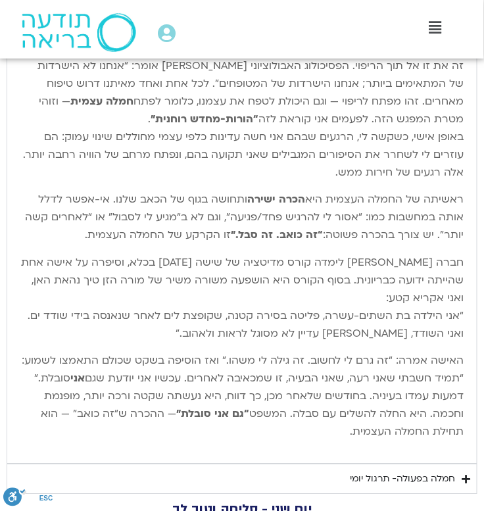
drag, startPoint x: 462, startPoint y: 291, endPoint x: 145, endPoint y: 423, distance: 343.4
click at [145, 423] on div "שלום חברות וחברים יקרים, וברוכים השבים. אחת הדרכים שאני מבינה בהן חמלה רדיקלית …" at bounding box center [241, 236] width 443 height 429
copy div "אחת הדרכים שאני מבינה בהן חמלה רדיקלית היא לאהוב את עצמנו אל תוך הריפוי — ולאהו…"
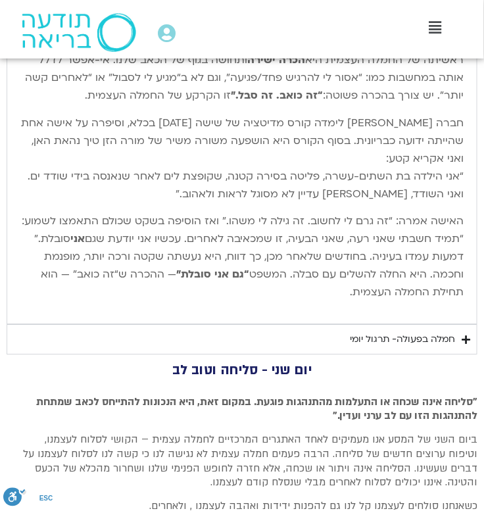
click at [462, 335] on icon "Accordion. Open links with Enter or Space, close with Escape, and navigate with…" at bounding box center [466, 340] width 9 height 10
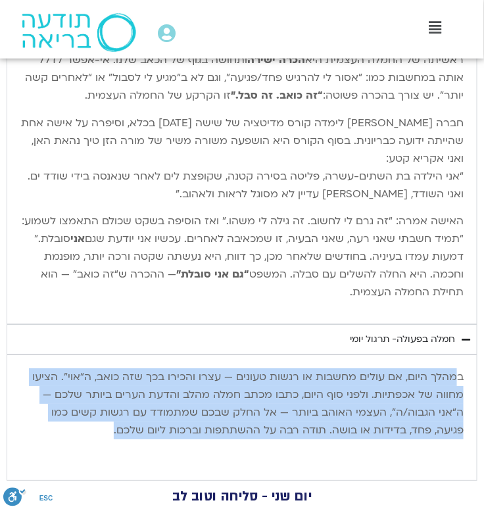
drag, startPoint x: 458, startPoint y: 356, endPoint x: 90, endPoint y: 416, distance: 372.3
click at [90, 416] on p "במהלך היום, אם עולים מחשבות או רגשות טעונים — עצרו והכירו בכך שזה כואב, ה“אוי”.…" at bounding box center [241, 403] width 443 height 71
copy p "מהלך היום, אם עולים מחשבות או רגשות טעונים — עצרו והכירו בכך שזה כואב, ה“אוי”. …"
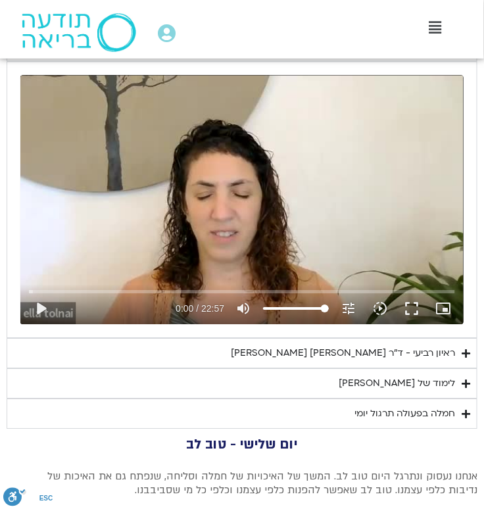
scroll to position [604, 0]
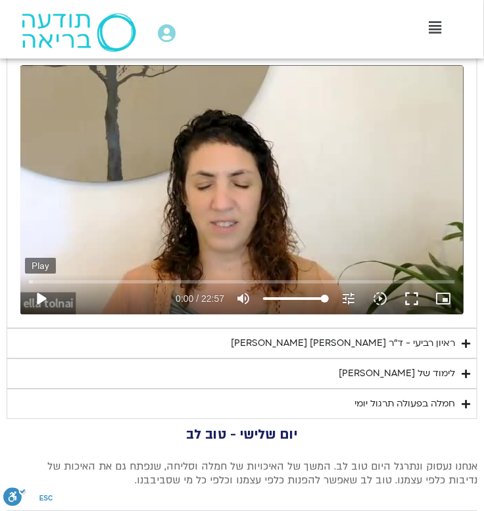
click at [37, 298] on button "play_arrow" at bounding box center [41, 299] width 32 height 32
type input "851.4"
type input "0.00863"
type input "851.4"
type input "0.134172"
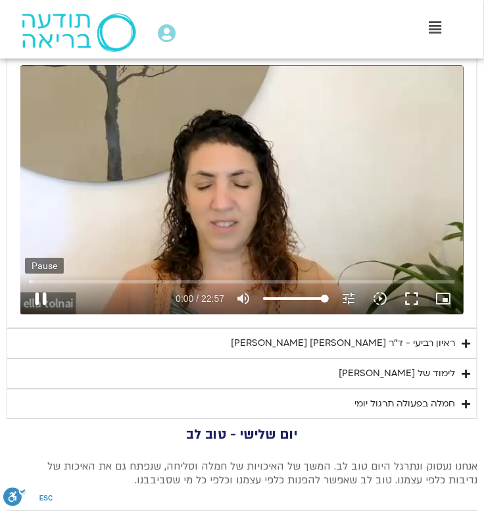
type input "851.4"
type input "0.28599"
type input "851.4"
type input "0.454468"
type input "851.4"
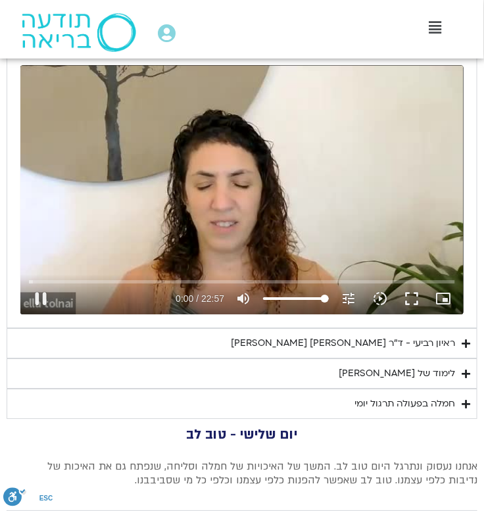
type input "0.605189"
type input "851.4"
type input "0.745642"
type input "851.4"
type input "0.912442"
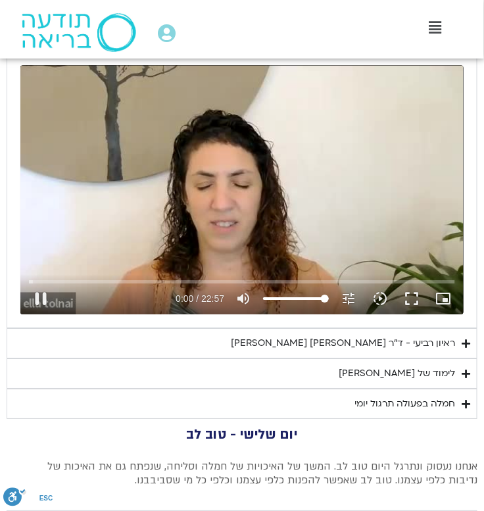
type input "851.4"
type input "1.214342"
type input "851.4"
type input "1.359633"
type input "851.4"
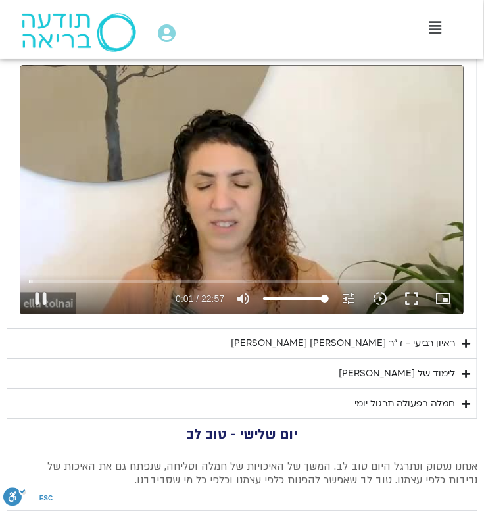
type input "1.460355"
type input "851.4"
type input "1.610489"
type input "851.4"
type input "1.745359"
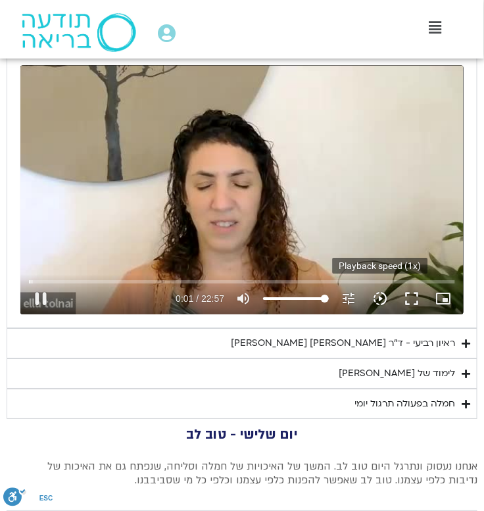
type input "851.4"
type input "1.918088"
type input "851.4"
type input "2.03707"
type input "851.4"
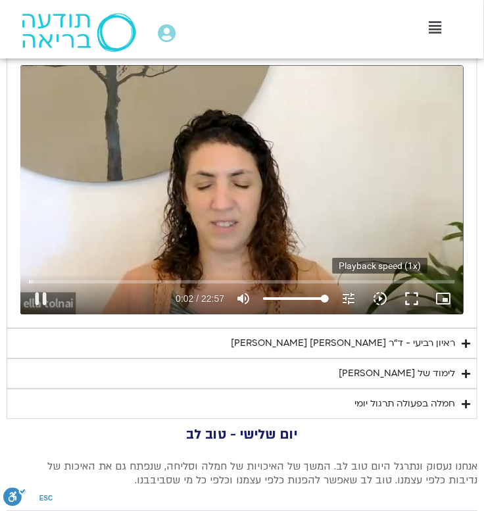
type input "2.155905"
type input "851.4"
type input "2.290435"
type input "851.4"
type input "2.433555"
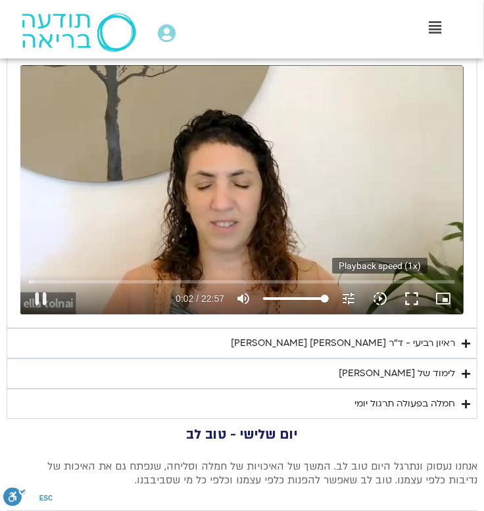
type input "851.4"
type input "2.52898"
type input "851.4"
click at [377, 299] on icon "slow_motion_video" at bounding box center [380, 299] width 16 height 16
type input "2.667458"
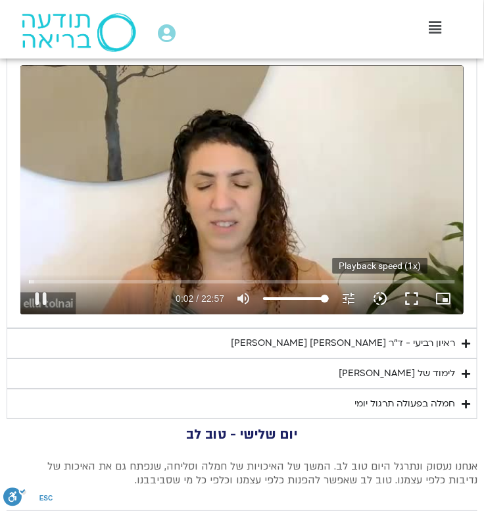
type input "851.4"
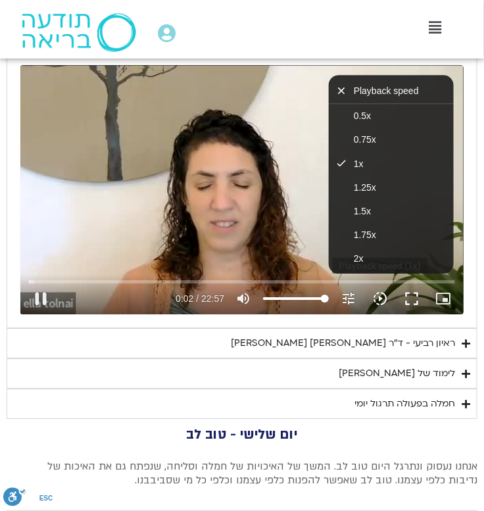
type input "2.857584"
type input "851.4"
type input "2.985323"
type input "851.4"
type input "3.13722"
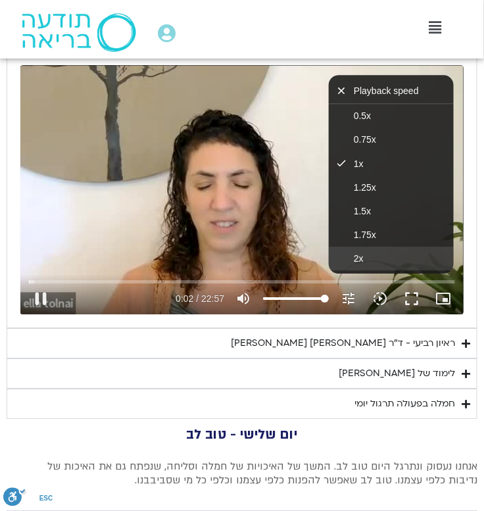
type input "851.4"
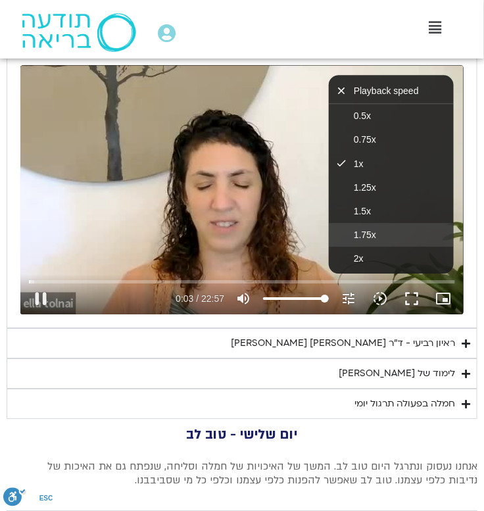
type input "3.280908"
type input "851.4"
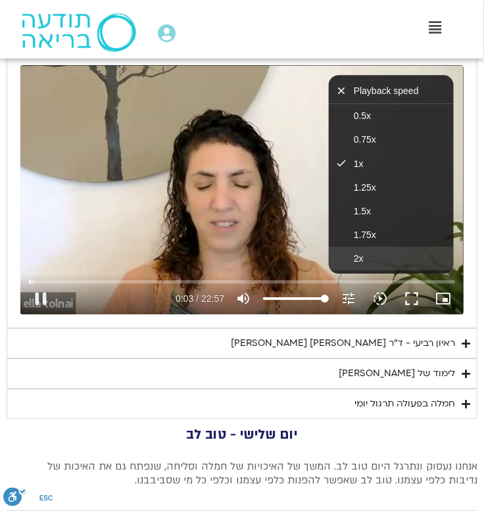
type input "3.416857"
type input "851.4"
type input "3.555852"
type input "851.4"
type input "3.685536"
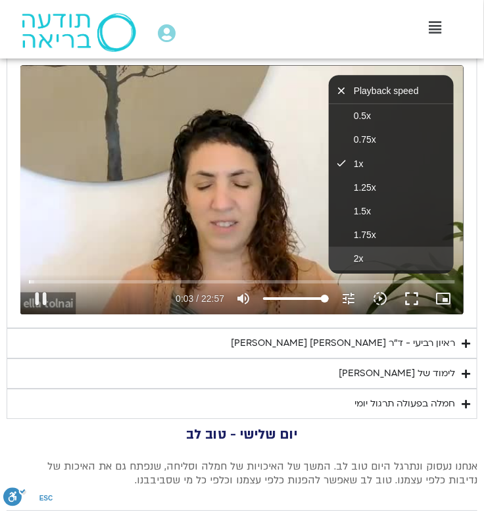
type input "851.4"
type input "3.785127"
type input "851.4"
click at [377, 256] on button "2x" at bounding box center [391, 259] width 125 height 24
type input "3.927382"
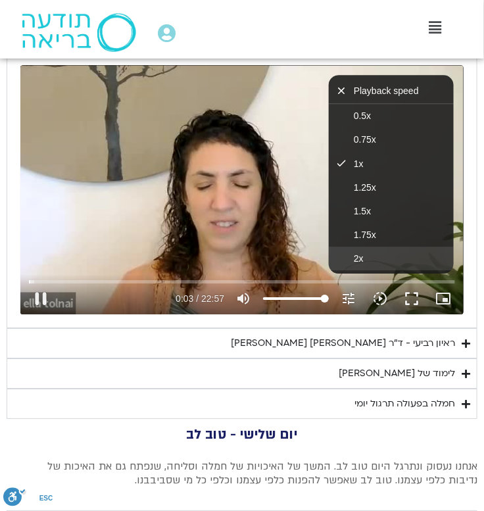
type input "851.4"
type input "4.08819"
type input "851.4"
type input "4.376616"
type input "851.4"
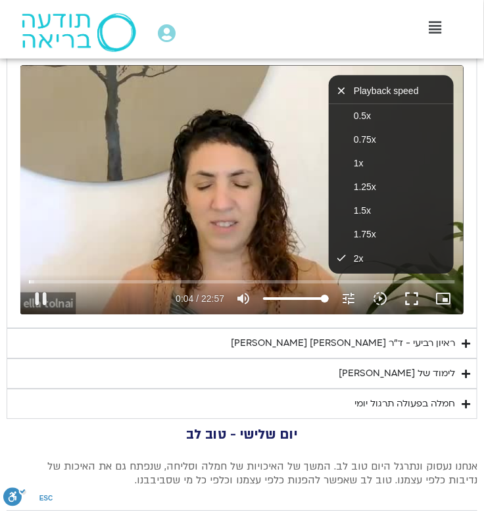
type input "4.706323"
type input "851.4"
type input "4.978511"
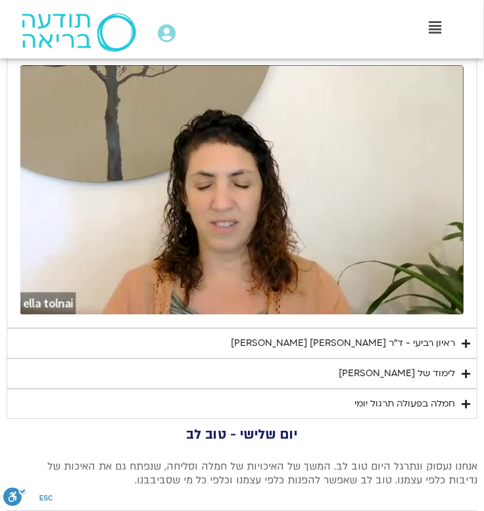
type input "851.4"
type input "5.879339"
type input "851.4"
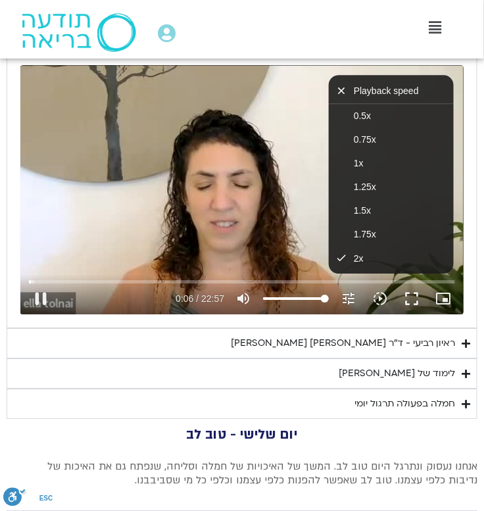
type input "6.265762"
type input "851.4"
type input "6.624945"
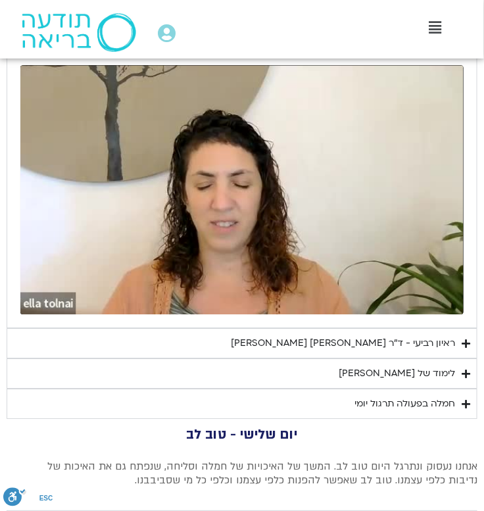
type input "851.4"
type input "691.378703"
type input "851.4"
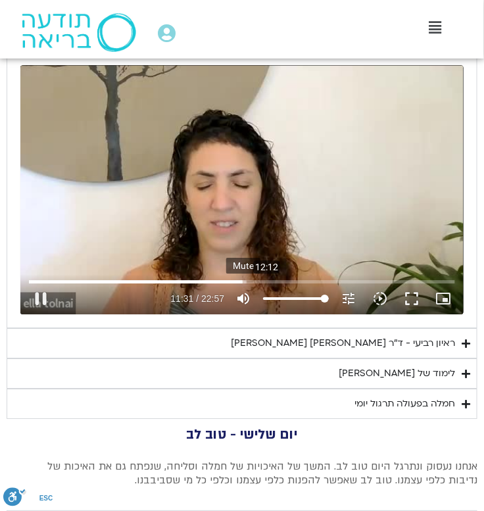
type input "692.144014"
type input "851.4"
type input "692.199428"
type input "851.4"
type input "692.641873"
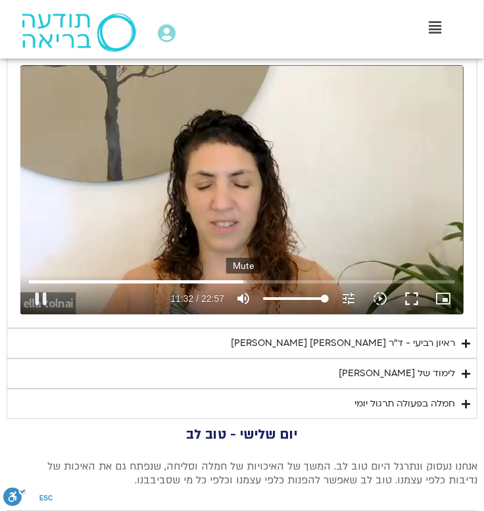
type input "851.4"
type input "693.062939"
type input "851.4"
type input "693.410383"
type input "851.4"
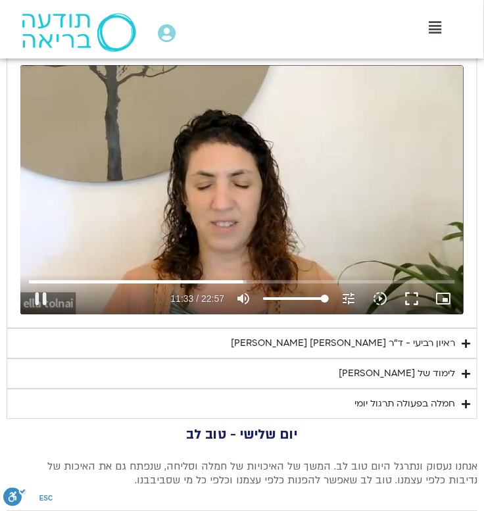
type input "693.781053"
click at [41, 305] on button "pause" at bounding box center [41, 299] width 32 height 32
click at [41, 295] on button "play_arrow" at bounding box center [41, 299] width 32 height 32
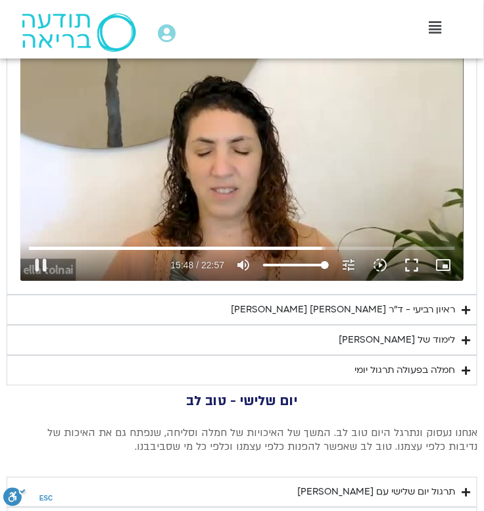
scroll to position [641, 0]
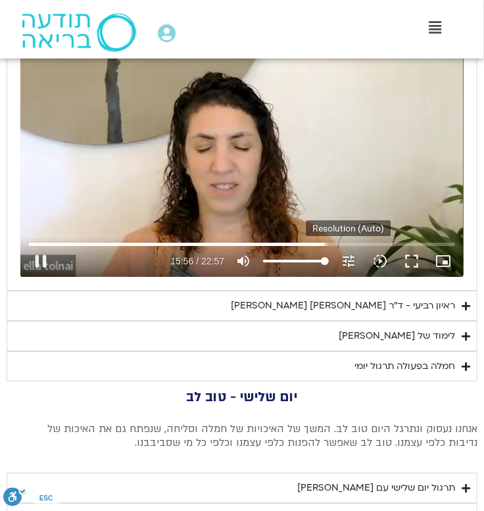
click at [352, 264] on icon "tune" at bounding box center [349, 261] width 16 height 16
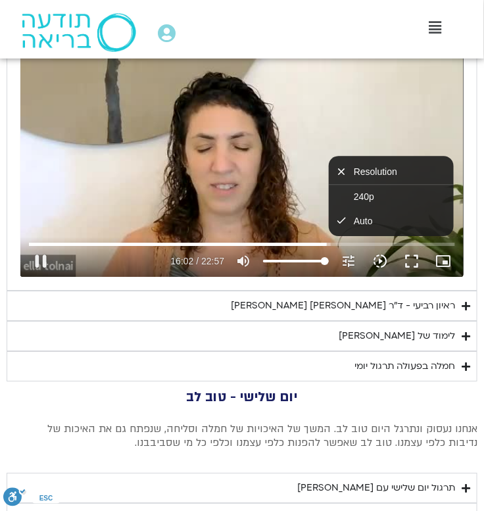
click at [383, 262] on icon "slow_motion_video" at bounding box center [380, 261] width 16 height 16
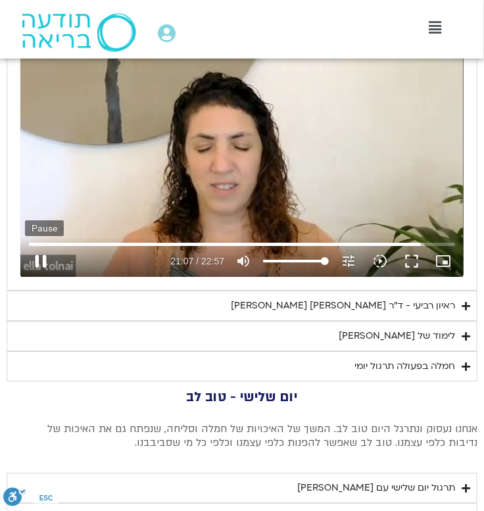
click at [42, 258] on button "pause" at bounding box center [41, 261] width 32 height 32
click at [467, 308] on icon "Accordion. Open links with Enter or Space, close with Escape, and navigate with…" at bounding box center [466, 306] width 9 height 10
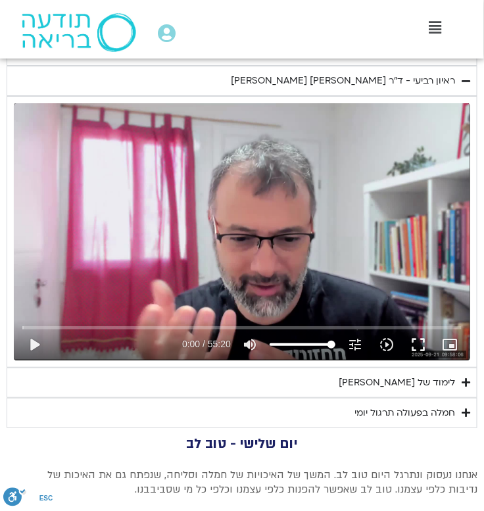
scroll to position [863, 0]
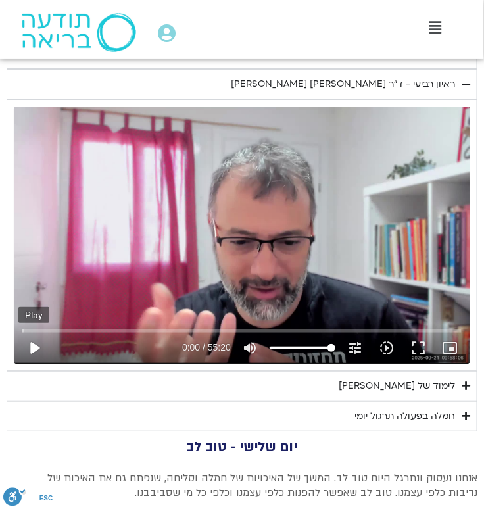
click at [32, 347] on button "play_arrow" at bounding box center [34, 348] width 32 height 32
click at [387, 349] on icon "slow_motion_video" at bounding box center [387, 348] width 16 height 16
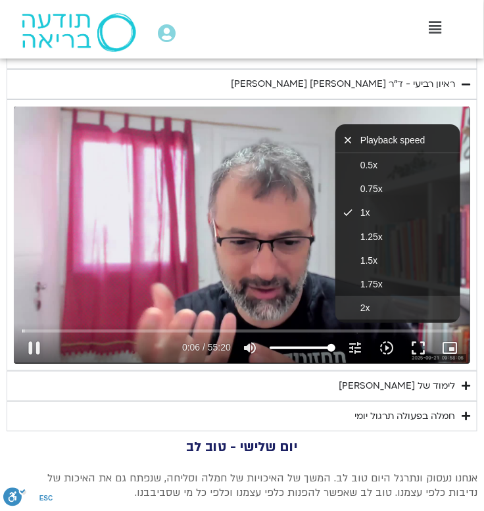
click at [375, 307] on button "2x" at bounding box center [397, 308] width 125 height 24
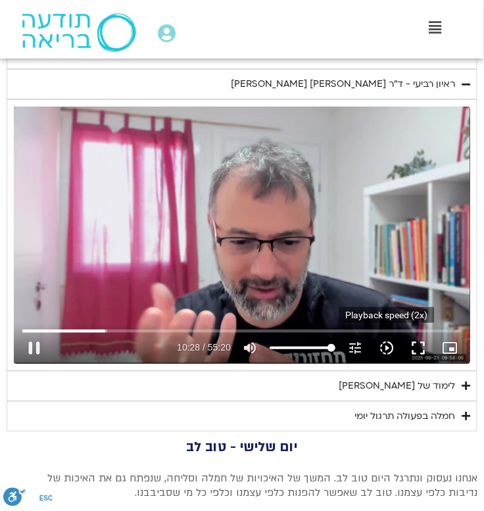
click at [386, 346] on icon "slow_motion_video" at bounding box center [387, 348] width 16 height 16
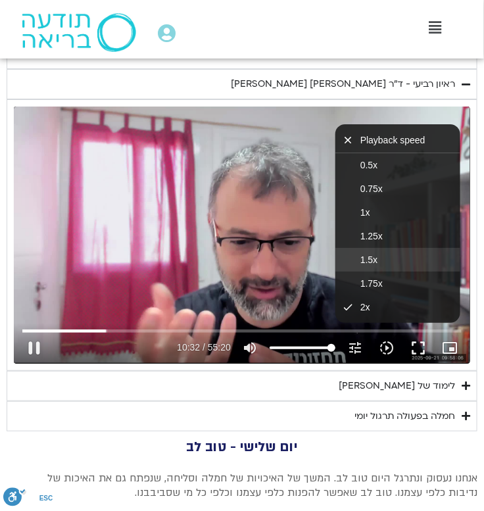
click at [380, 258] on button "1.5x" at bounding box center [397, 260] width 125 height 24
click at [224, 251] on div "Skip Ad 13:45 pause 10:39 / 55:20 volume_up Mute tune Resolution Auto 720p slow…" at bounding box center [242, 235] width 456 height 256
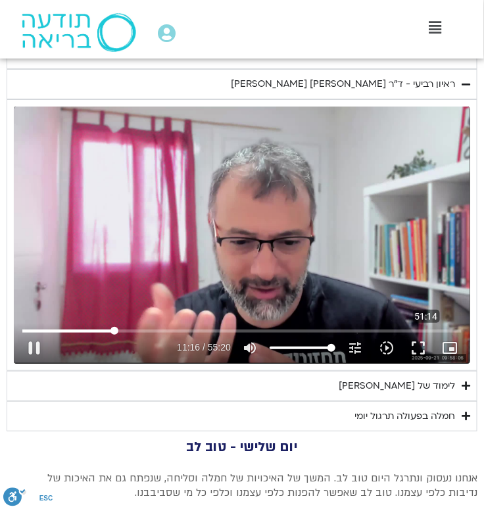
click at [431, 314] on div "51:14" at bounding box center [426, 316] width 27 height 13
click at [389, 349] on icon "slow_motion_video" at bounding box center [387, 348] width 16 height 16
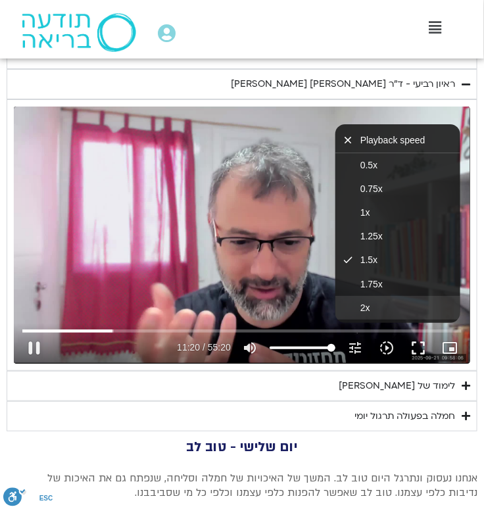
click at [397, 305] on button "2x" at bounding box center [397, 308] width 125 height 24
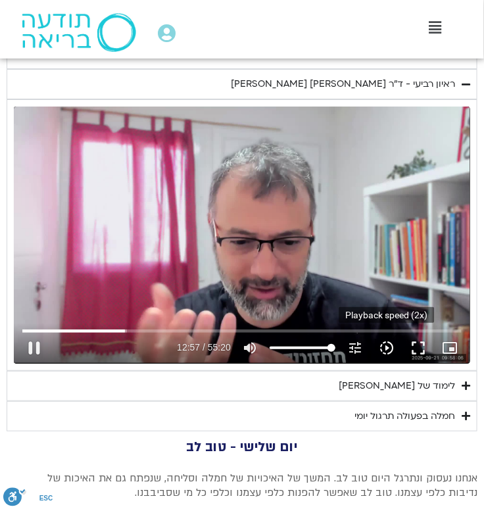
click at [390, 347] on icon "slow_motion_video" at bounding box center [387, 348] width 16 height 16
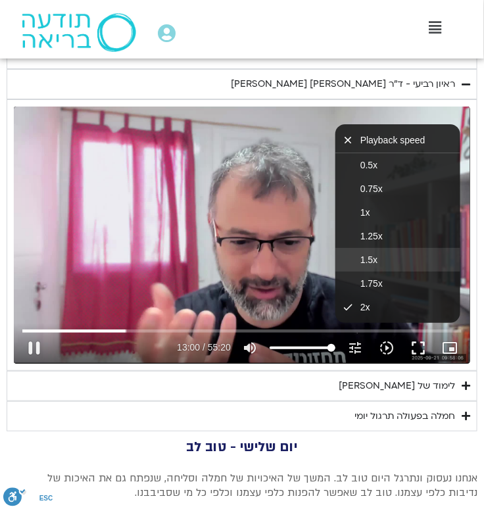
click at [382, 253] on button "1.5x" at bounding box center [397, 260] width 125 height 24
click at [283, 289] on div "Skip Ad 50:44 pause 13:02 / 55:20 volume_up Mute tune Resolution Auto 720p slow…" at bounding box center [242, 235] width 456 height 256
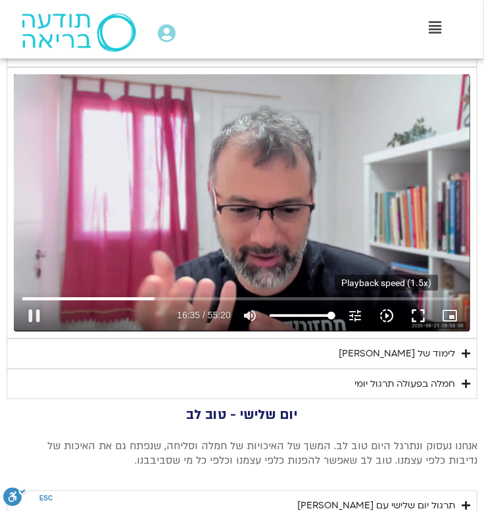
scroll to position [906, 0]
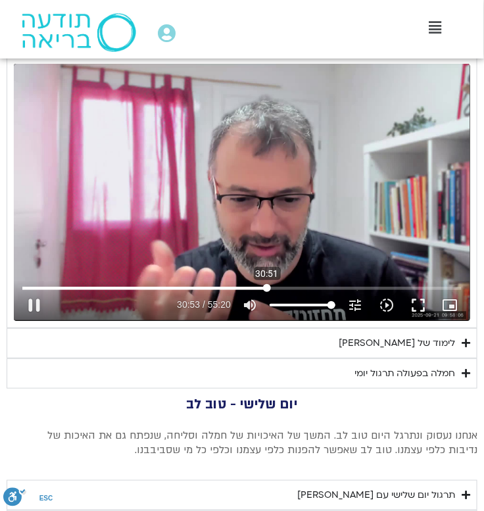
drag, startPoint x: 161, startPoint y: 286, endPoint x: 267, endPoint y: 283, distance: 105.9
click at [267, 284] on input "Seek" at bounding box center [241, 288] width 439 height 8
drag, startPoint x: 266, startPoint y: 288, endPoint x: 249, endPoint y: 287, distance: 17.8
click at [249, 287] on input "Seek" at bounding box center [241, 288] width 439 height 8
click at [264, 285] on input "Seek" at bounding box center [241, 288] width 439 height 8
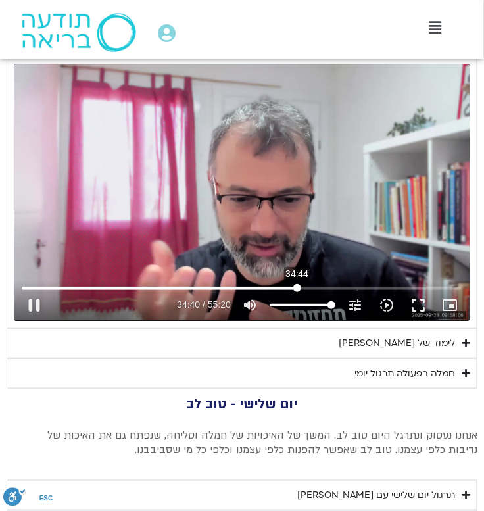
drag, startPoint x: 264, startPoint y: 286, endPoint x: 297, endPoint y: 284, distance: 32.9
click at [297, 284] on input "Seek" at bounding box center [241, 288] width 439 height 8
click at [387, 301] on icon "slow_motion_video" at bounding box center [387, 305] width 16 height 16
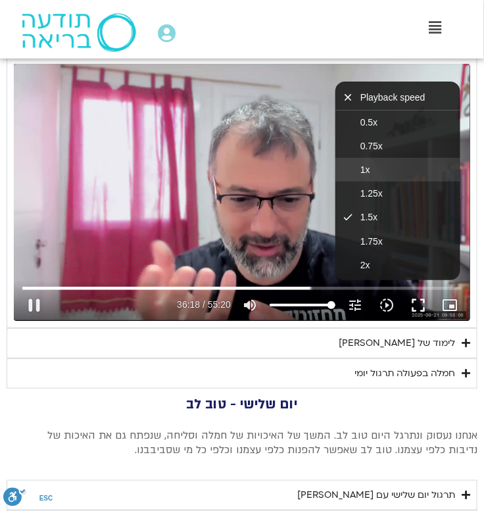
click at [397, 172] on button "1x" at bounding box center [397, 170] width 125 height 24
click at [262, 235] on div "Skip Ad 12:50 pause 36:20 / 55:20 volume_up Mute tune Resolution Auto 720p slow…" at bounding box center [242, 192] width 456 height 256
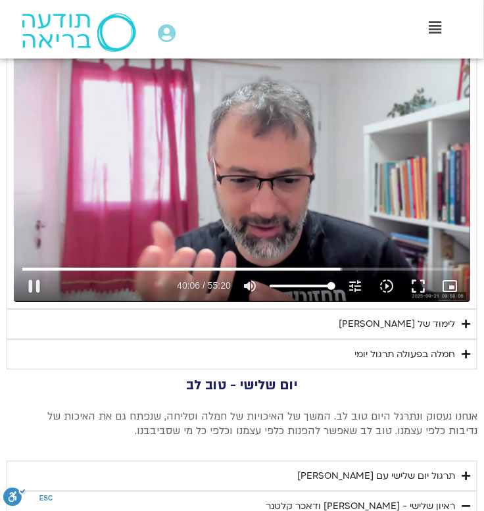
scroll to position [931, 0]
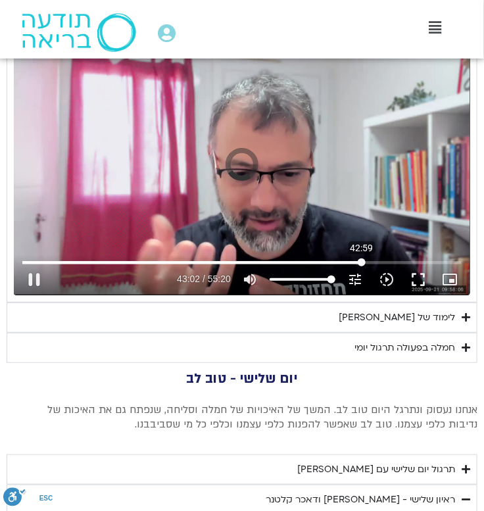
drag, startPoint x: 337, startPoint y: 260, endPoint x: 362, endPoint y: 260, distance: 24.3
click at [362, 260] on input "Seek" at bounding box center [241, 262] width 439 height 8
click at [382, 261] on input "Seek" at bounding box center [241, 262] width 439 height 8
click at [403, 264] on input "Seek" at bounding box center [241, 262] width 439 height 8
drag, startPoint x: 418, startPoint y: 262, endPoint x: 428, endPoint y: 263, distance: 9.9
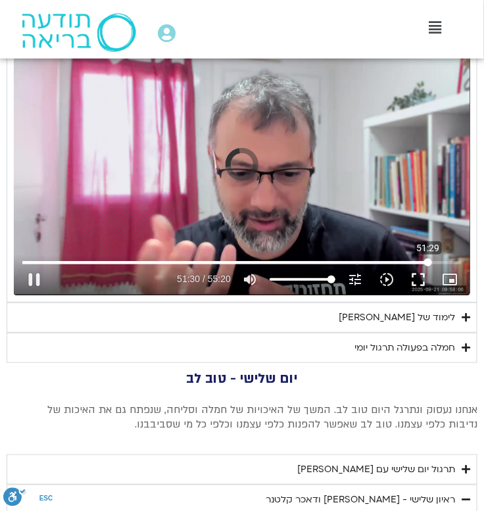
click at [428, 263] on input "Seek" at bounding box center [241, 262] width 439 height 8
click at [38, 276] on button "pause" at bounding box center [34, 280] width 32 height 32
click at [455, 316] on div "לימוד של טארה" at bounding box center [397, 318] width 116 height 16
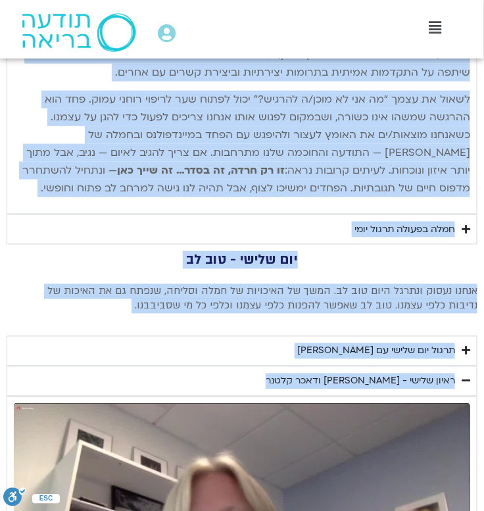
scroll to position [2223, 0]
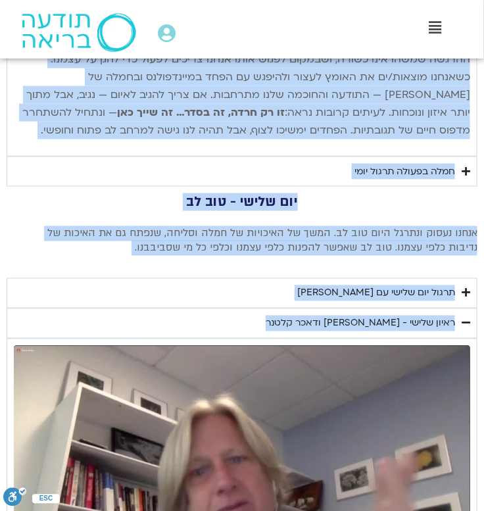
drag, startPoint x: 468, startPoint y: 105, endPoint x: 189, endPoint y: 127, distance: 279.0
copy div "פנייה אל הפחד בעזרת RAIN בעיבוד מתוך ספרה החדש של טארה: חמלה רדיקלית – ללמוד לא…"
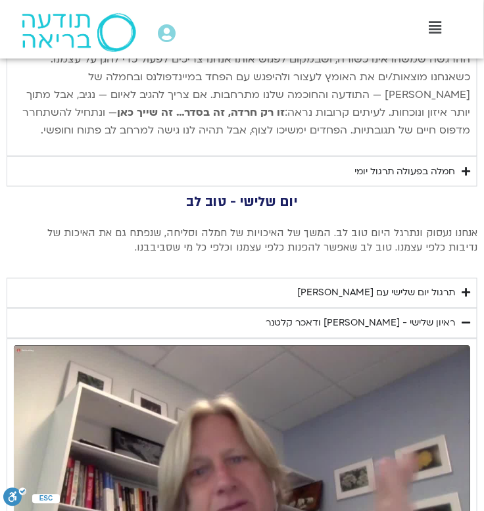
click at [466, 168] on icon "Accordion. Open links with Enter or Space, close with Escape, and navigate with…" at bounding box center [466, 171] width 9 height 10
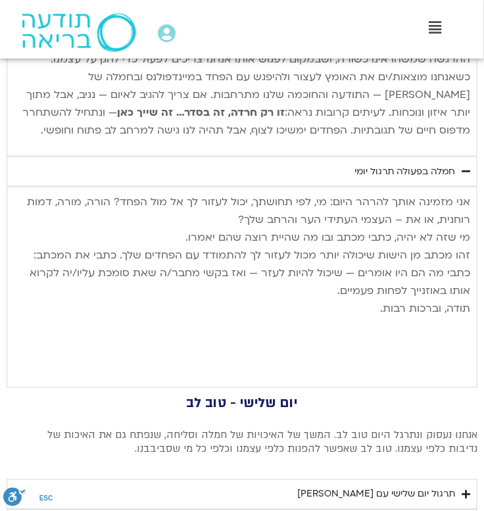
click at [439, 225] on p "אני מזמינה אותך להרהר היום: מי, לפי תחושתך, יכול לעזור לך אל מול הפחד? הורה, מו…" at bounding box center [242, 256] width 456 height 124
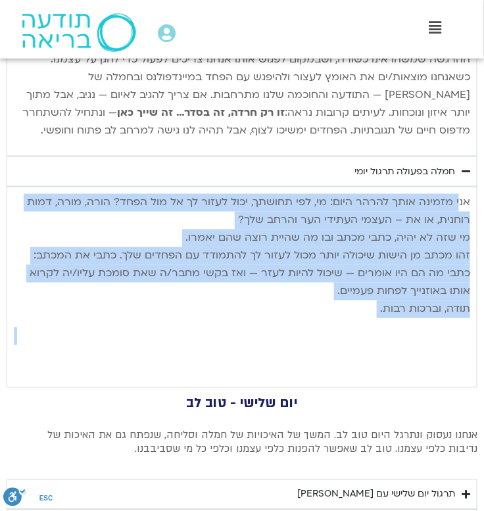
drag, startPoint x: 462, startPoint y: 199, endPoint x: 176, endPoint y: 333, distance: 315.4
click at [176, 333] on div "אני מזמינה אותך להרהר היום: מי, לפי תחושתך, יכול לעזור לך אל מול הפחד? הורה, מו…" at bounding box center [242, 278] width 456 height 169
copy div "י מזמינה אותך להרהר היום: מי, לפי תחושתך, יכול לעזור לך אל מול הפחד? הורה, מורה…"
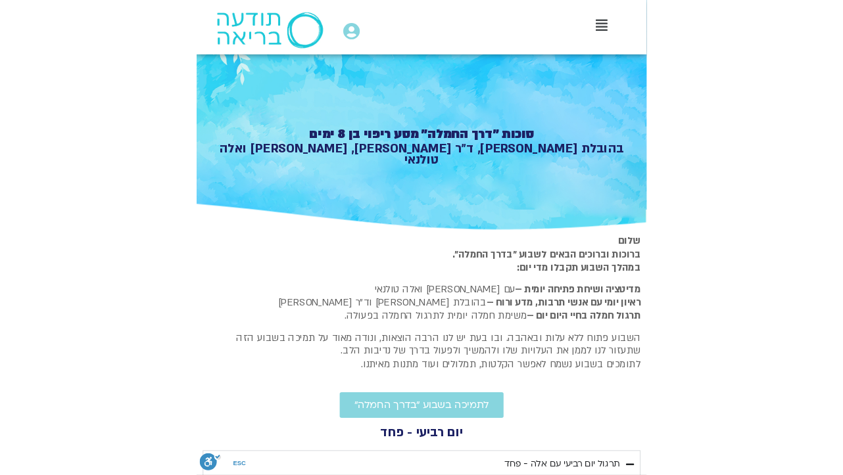
scroll to position [160, 0]
